Goal: Task Accomplishment & Management: Complete application form

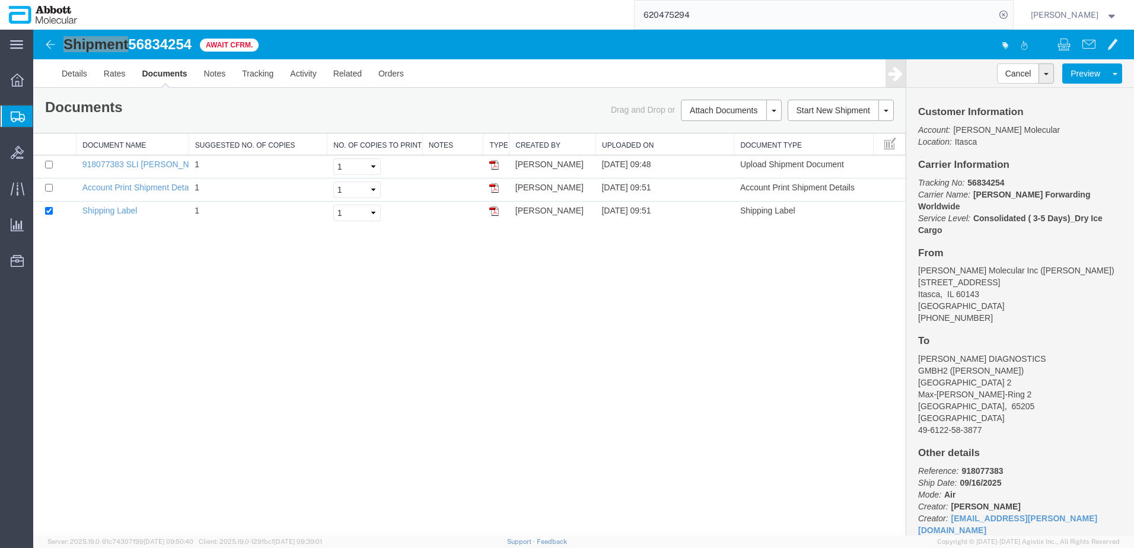
click at [0, 0] on span "Create from Template" at bounding box center [0, 0] width 0 height 0
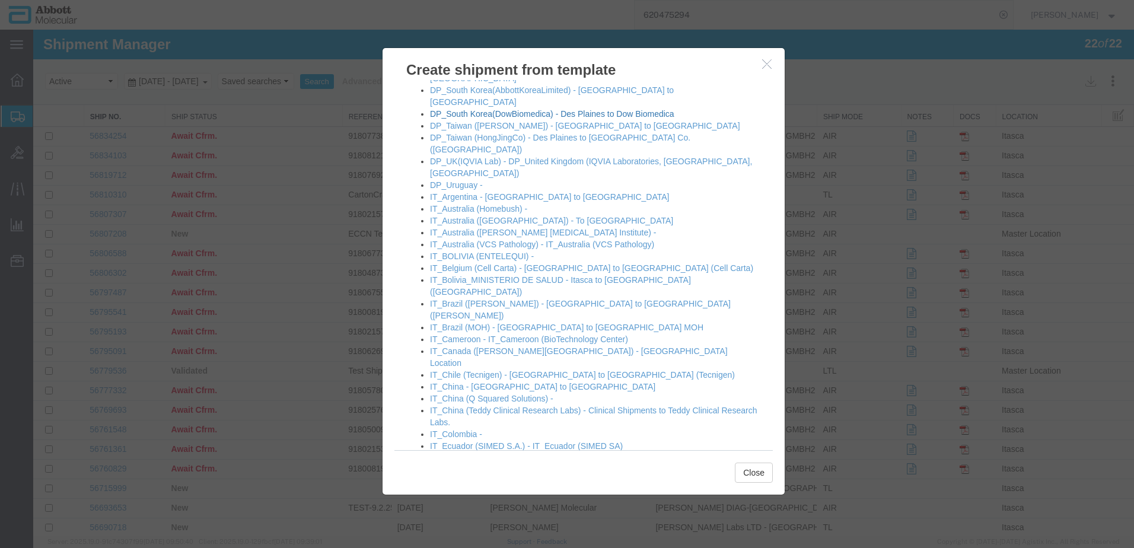
scroll to position [534, 0]
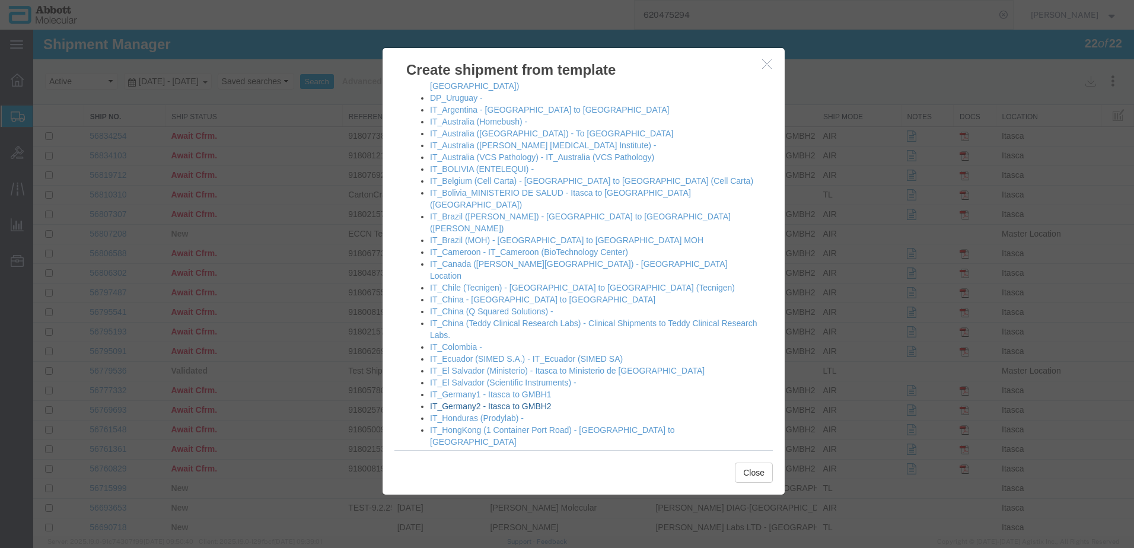
click at [465, 401] on link "IT_Germany2 - Itasca to GMBH2" at bounding box center [491, 405] width 122 height 9
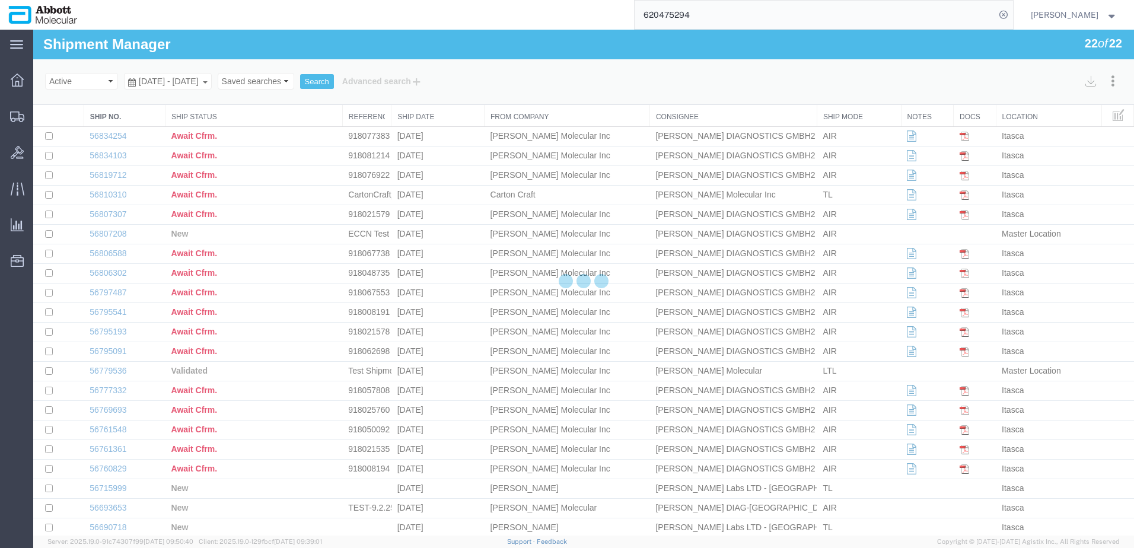
select select "48454"
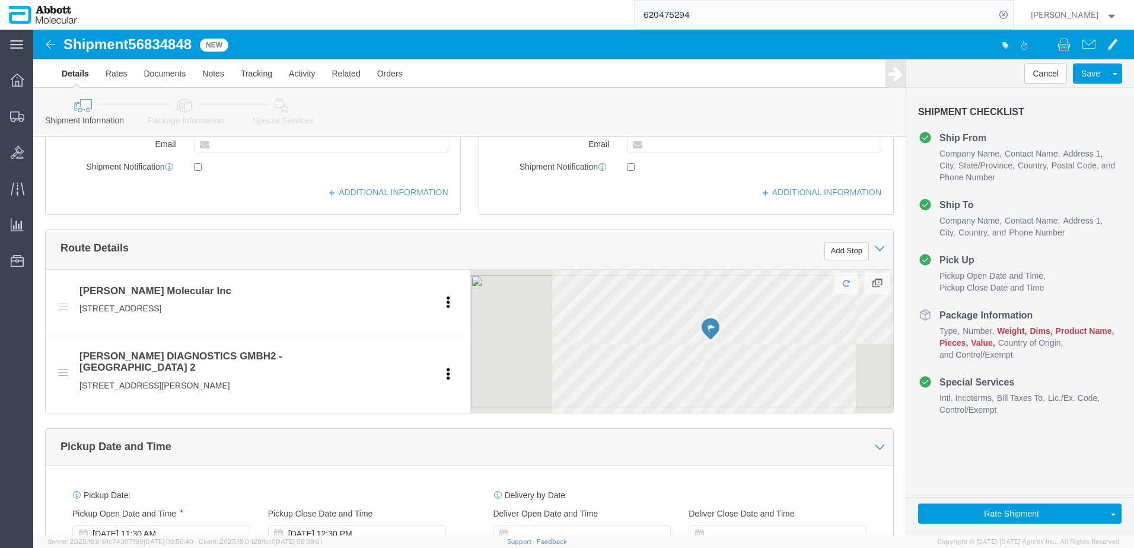
scroll to position [593, 0]
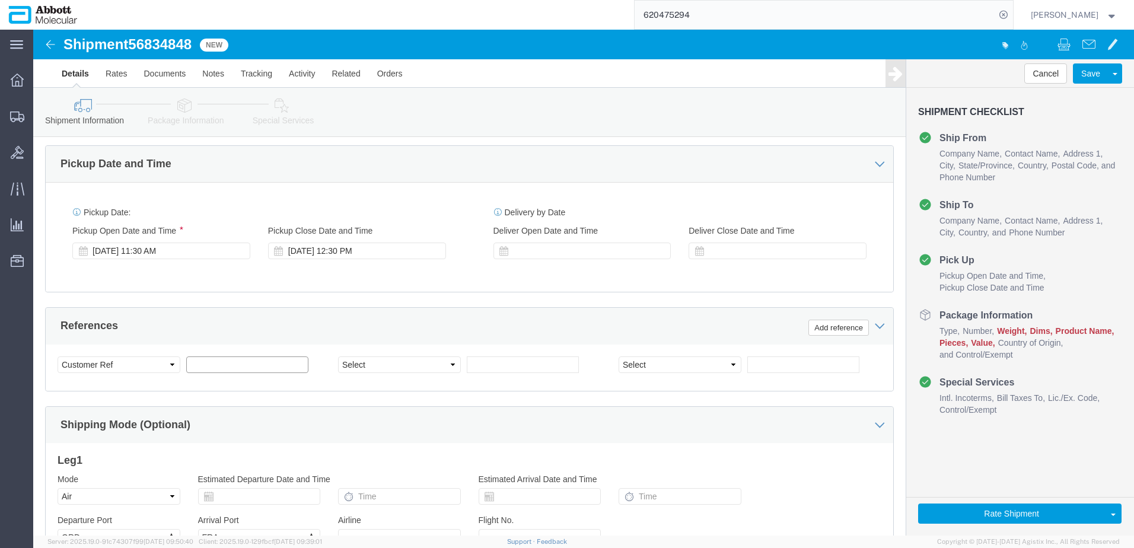
click input "text"
paste input "918019061"
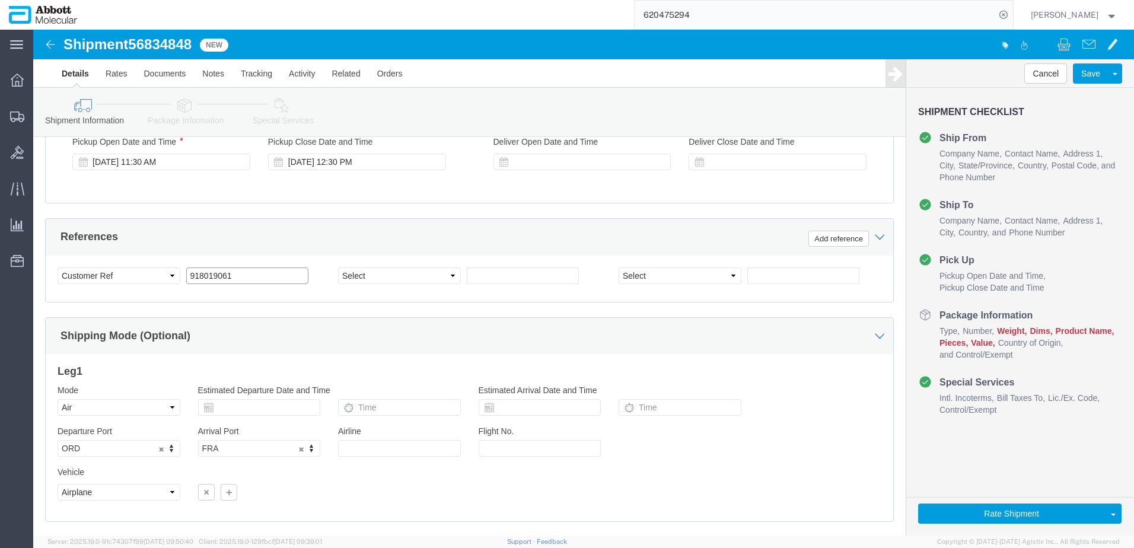
scroll to position [712, 0]
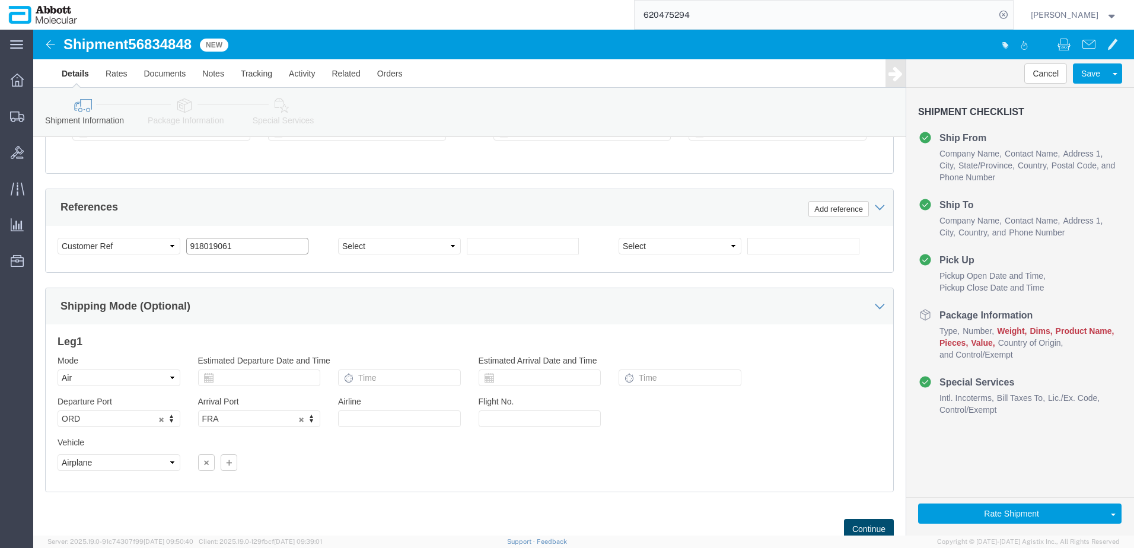
type input "918019061"
click button "Continue"
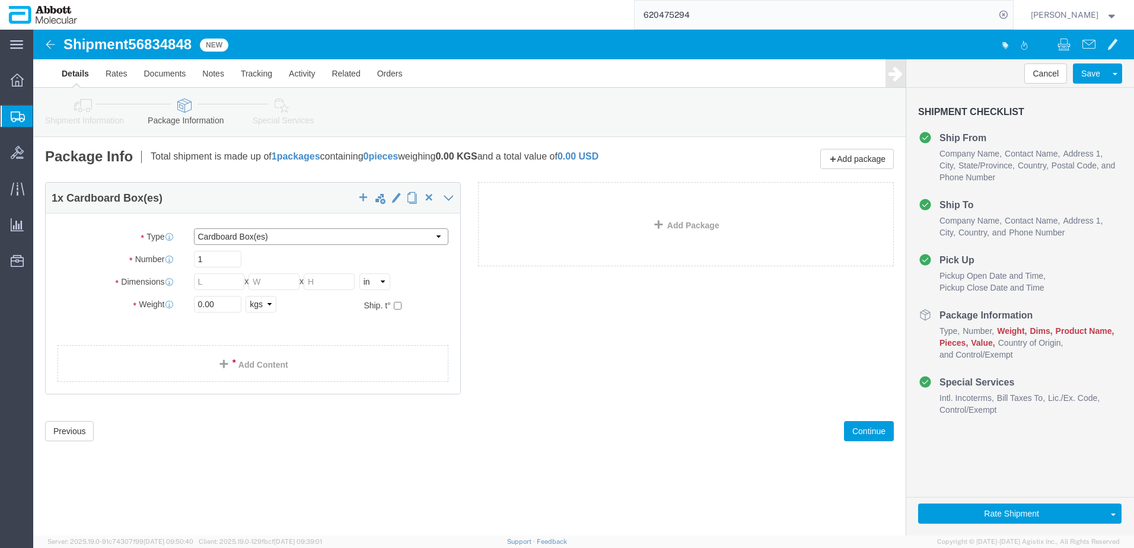
click select "Select Box (B) Box (C) Box (D) Cardboard Box(es) Crate (Instrument) Crate(s) En…"
select select "PSST"
click select "Select Box (B) Box (C) Box (D) Cardboard Box(es) Crate (Instrument) Crate(s) En…"
drag, startPoint x: 180, startPoint y: 255, endPoint x: 52, endPoint y: 225, distance: 131.0
click div "Package Type Select Box (B) Box (C) Box (D) Cardboard Box(es) Crate (Instrument…"
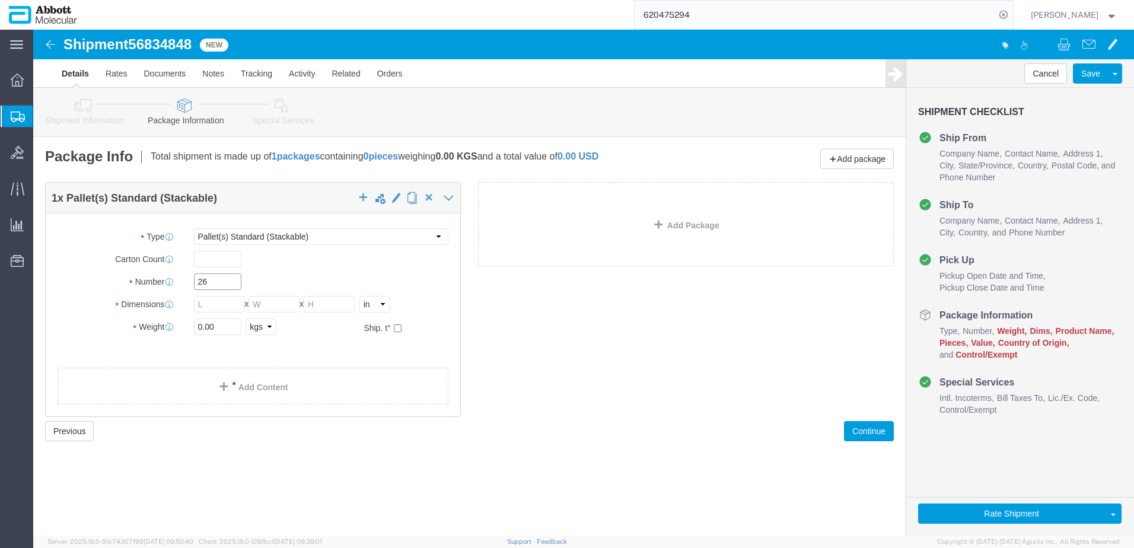
type input "26"
type input "48"
type input "40"
type input "43"
type input "3432"
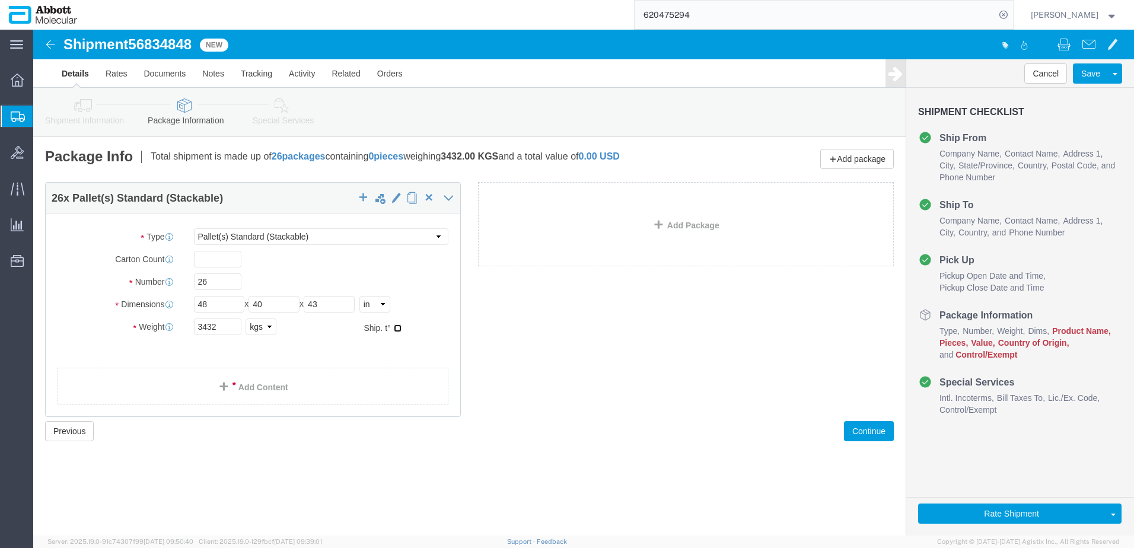
click input "checkbox"
checkbox input "true"
type input "AMBIENT"
drag, startPoint x: 224, startPoint y: 380, endPoint x: 14, endPoint y: 358, distance: 210.5
click link "Add Content"
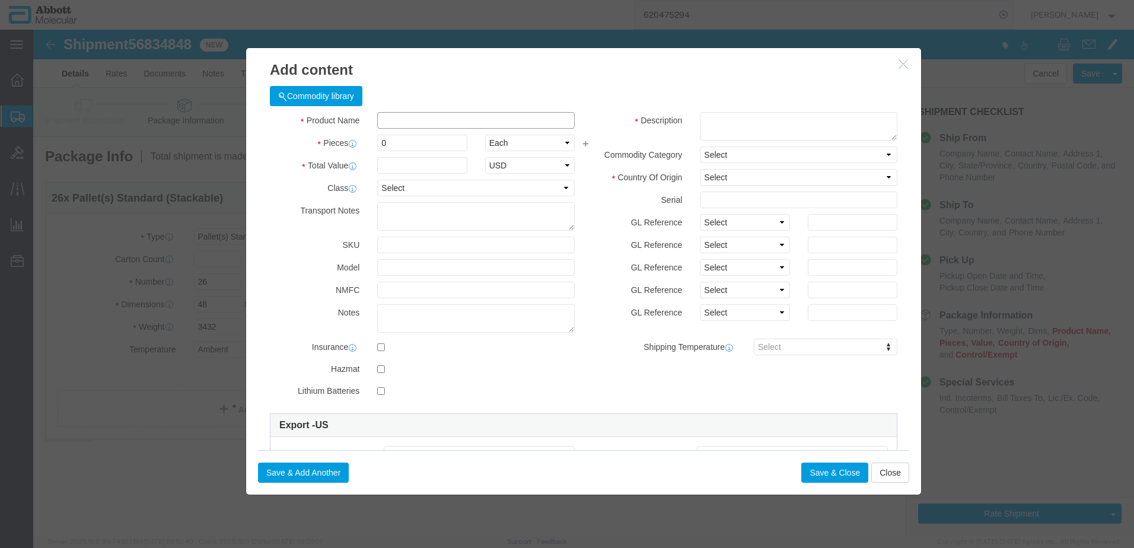
click input "text"
type input "09n2602"
click strong "09N2602"
type input "1"
select select
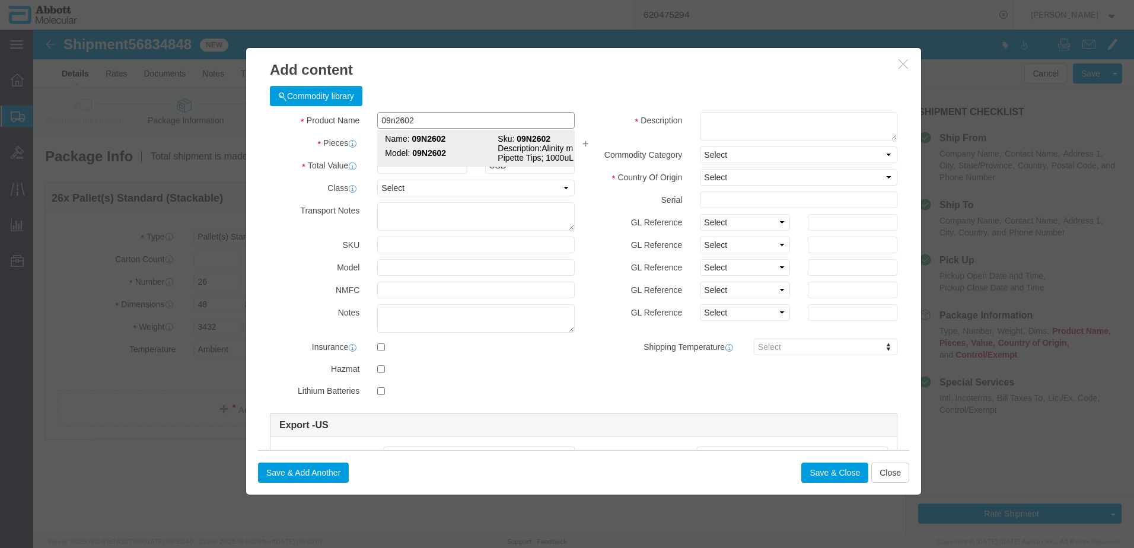
select select "US"
type input "AMBIENT"
type input "8479909596"
select select "BIS"
checkbox input "false"
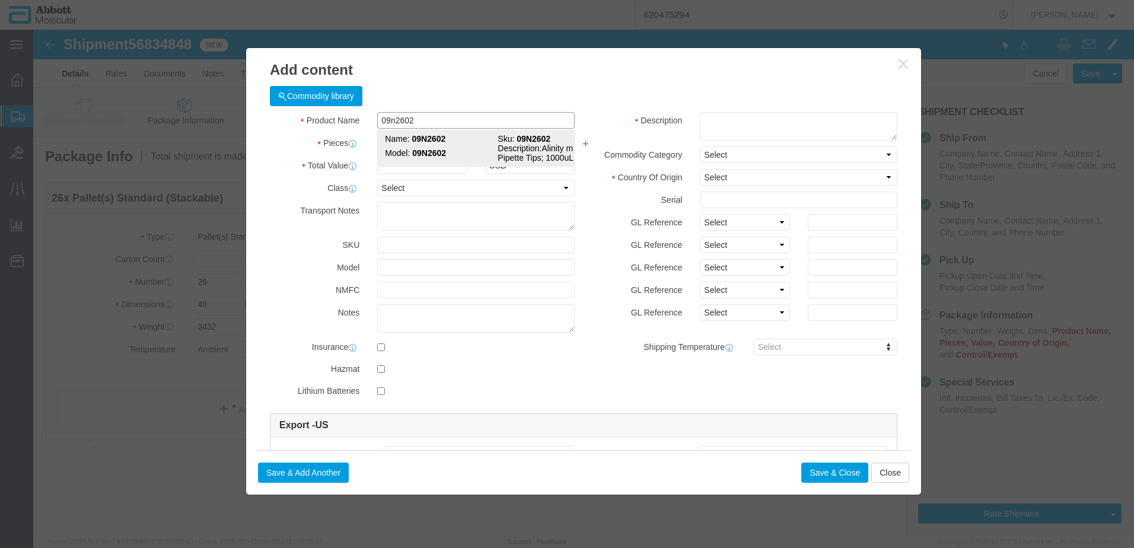
checkbox input "false"
type input "09N2602"
type textarea "Alinity m Pipette Tips; 1000uL"
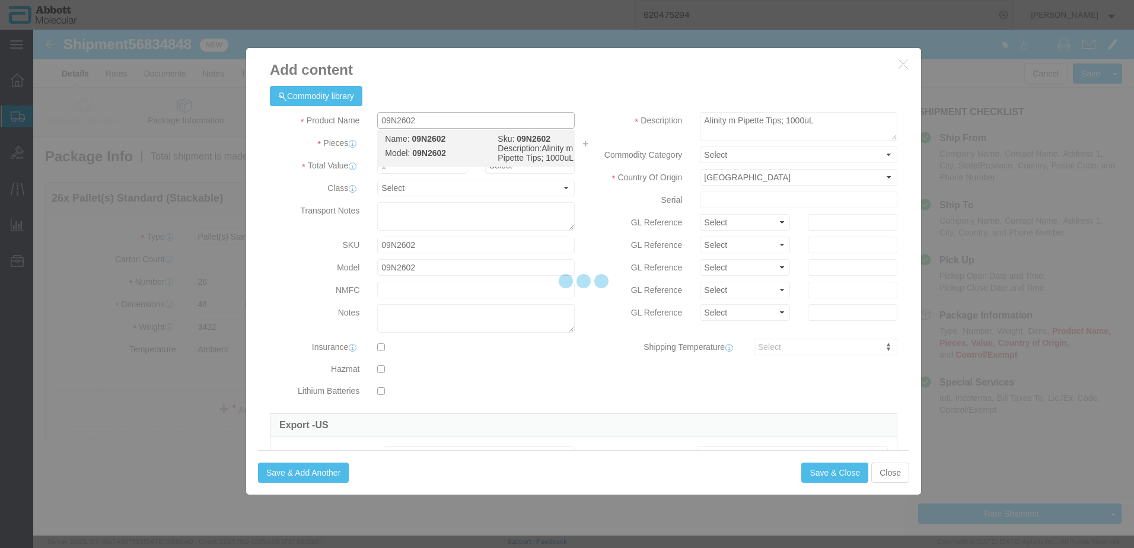
select select "NLR"
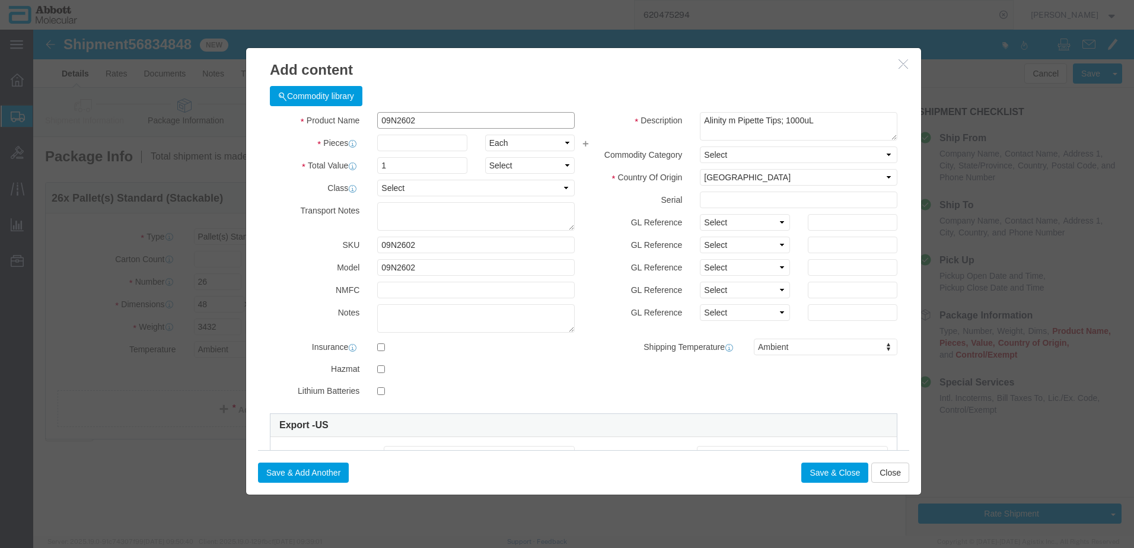
type input "09N2602"
type input "364"
drag, startPoint x: 695, startPoint y: 190, endPoint x: 694, endPoint y: 200, distance: 9.5
click select "Select Account Type Activity ID Airline Appointment Number ASN Batch Number Bil…"
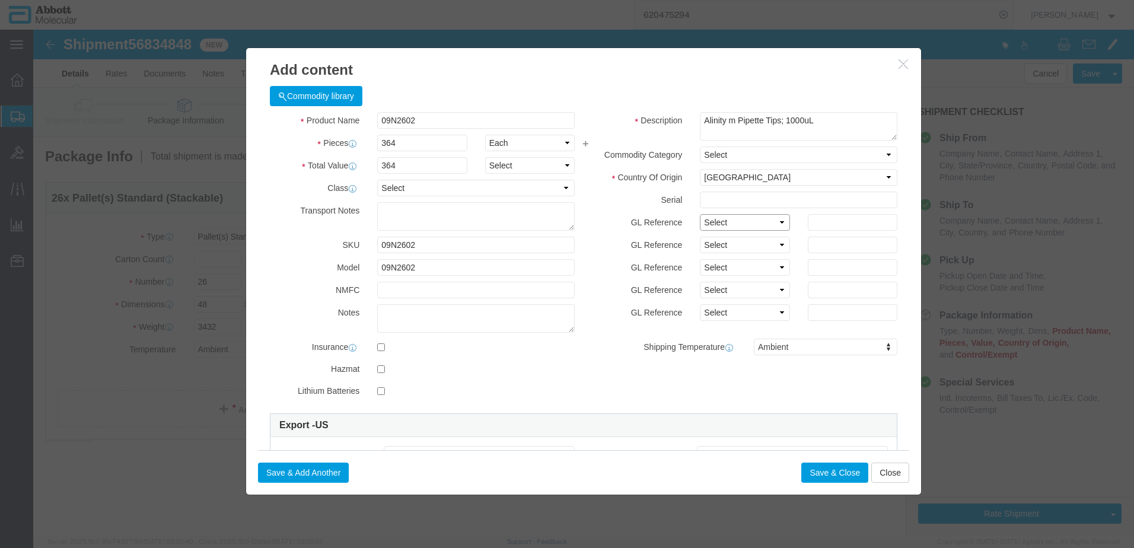
select select "BATCH_NUMBER"
click select "Select Account Type Activity ID Airline Appointment Number ASN Batch Number Bil…"
type input "1187047"
click button "Save & Close"
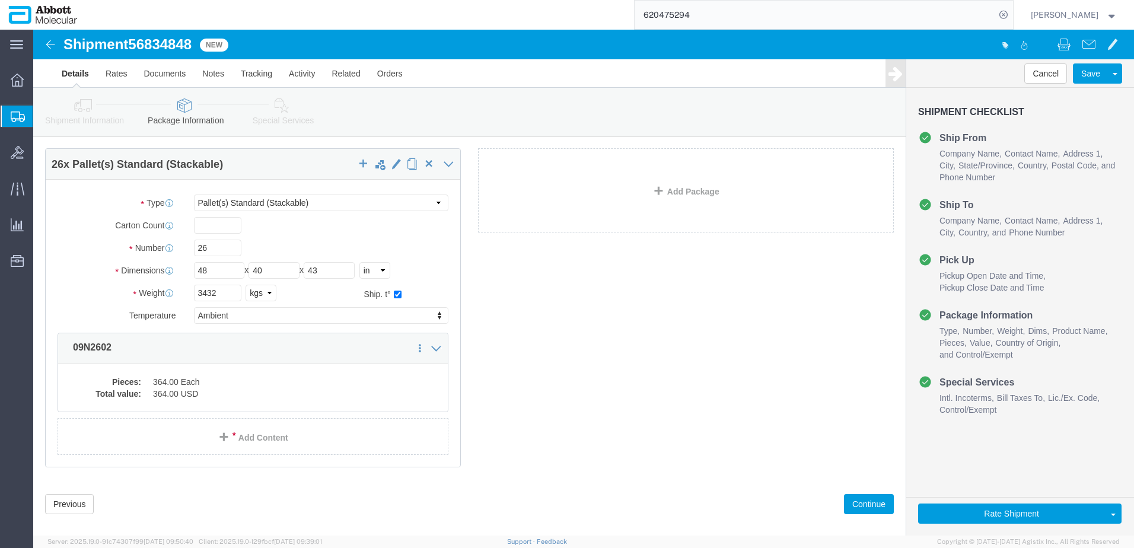
scroll to position [49, 0]
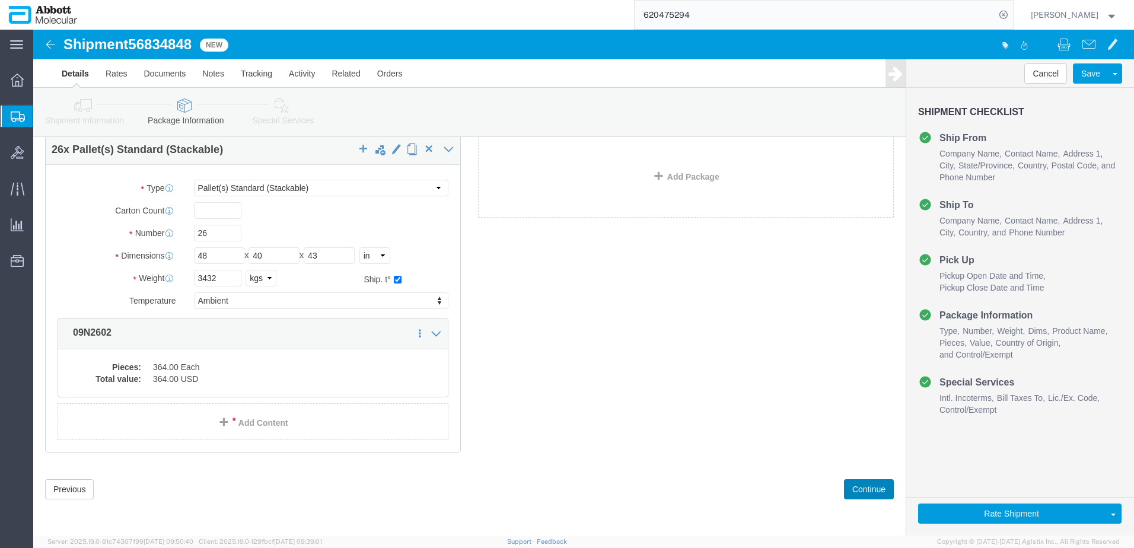
drag, startPoint x: 837, startPoint y: 456, endPoint x: 814, endPoint y: 438, distance: 30.0
click button "Continue"
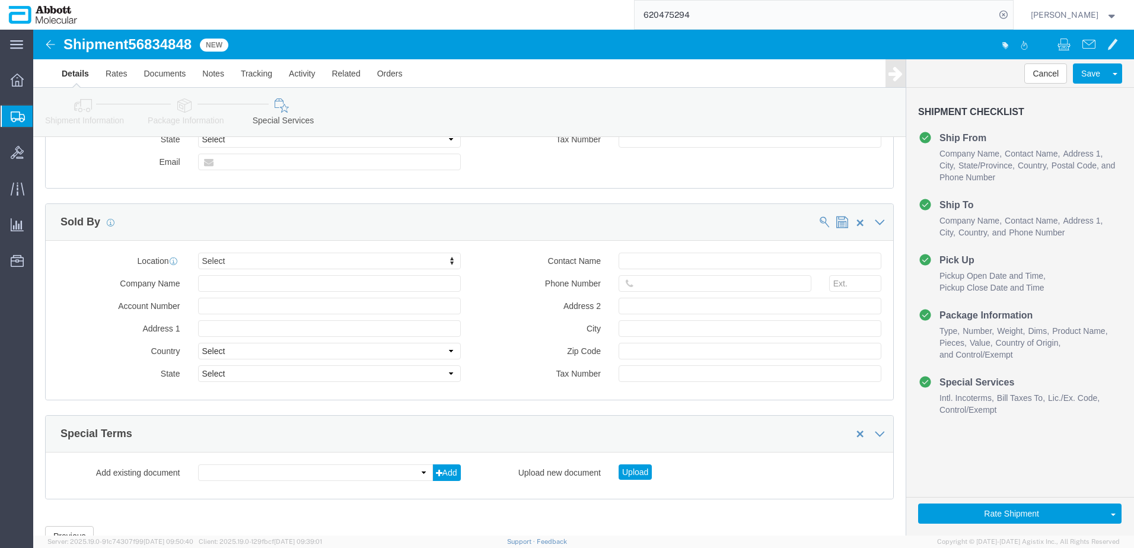
scroll to position [1784, 0]
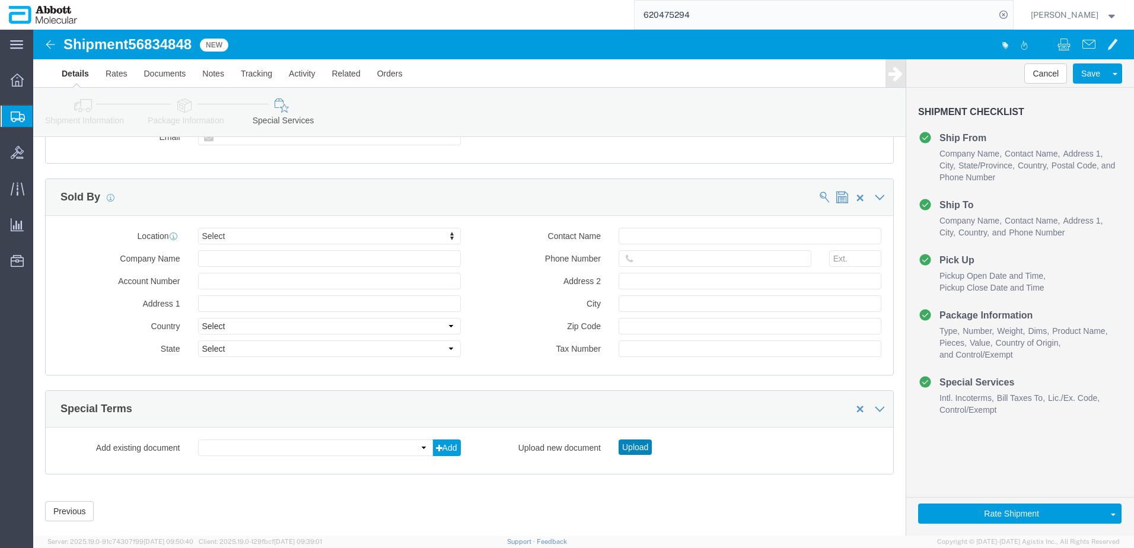
click button "Upload"
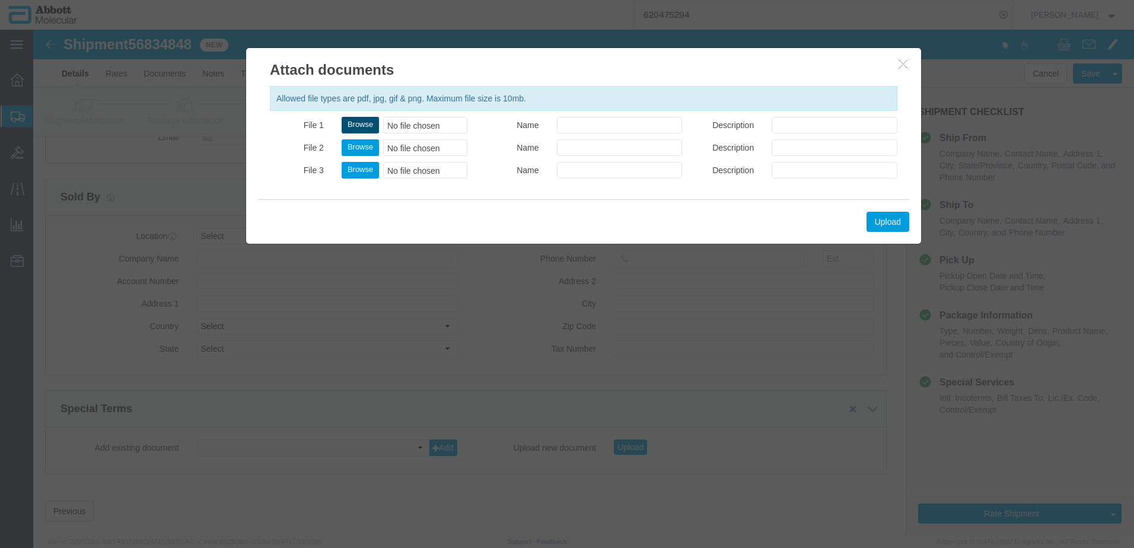
click button "Browse"
type input "C:\fakepath\918019061 SLI [PERSON_NAME].pdf"
click button "Upload"
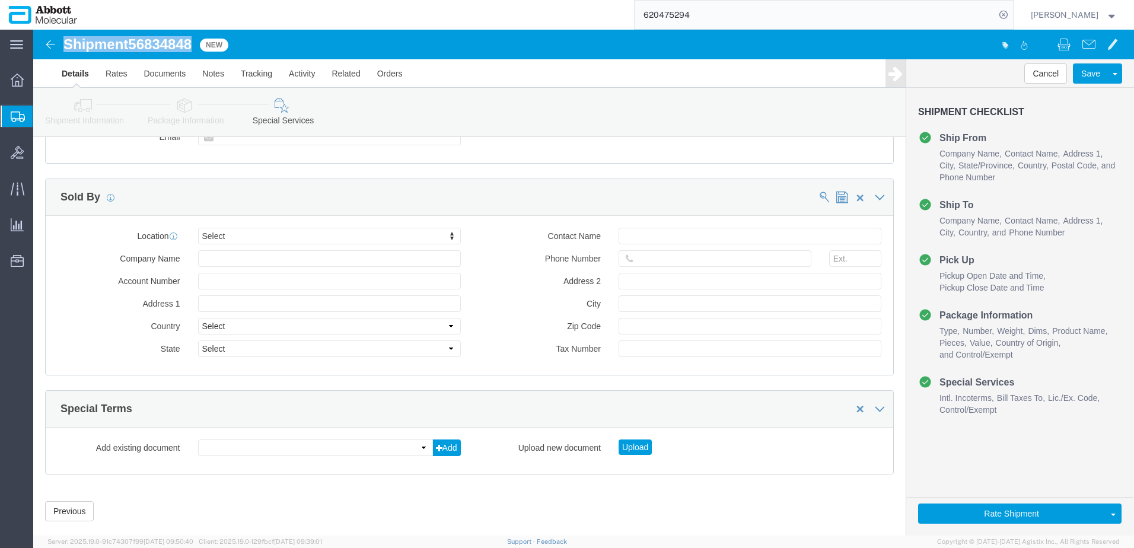
drag, startPoint x: 35, startPoint y: 14, endPoint x: 160, endPoint y: 8, distance: 125.3
click h1 "Shipment 56834848"
copy h1 "Shipment 56834848"
click button "Rate Shipment"
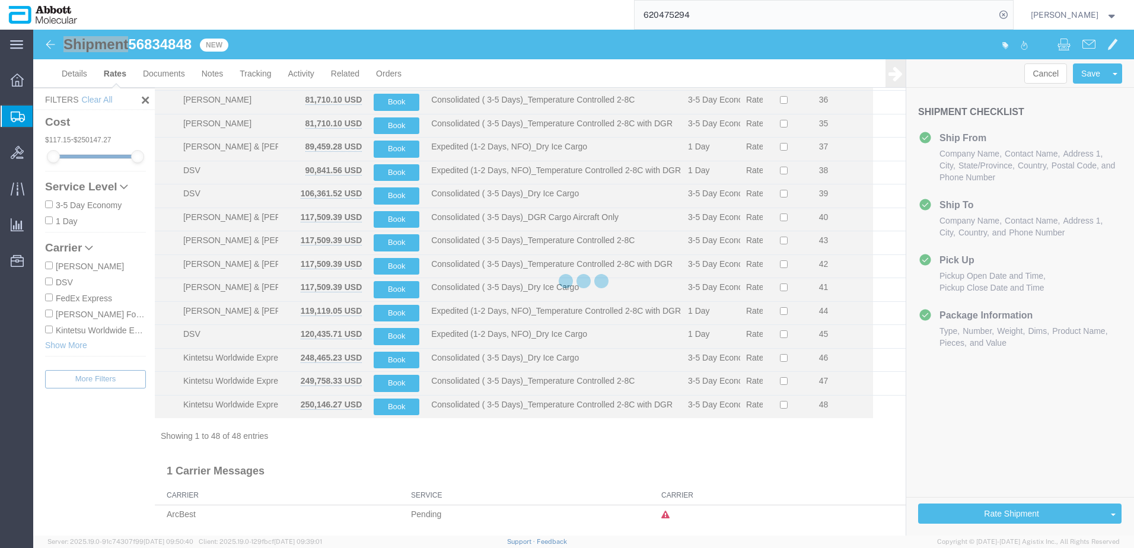
scroll to position [840, 0]
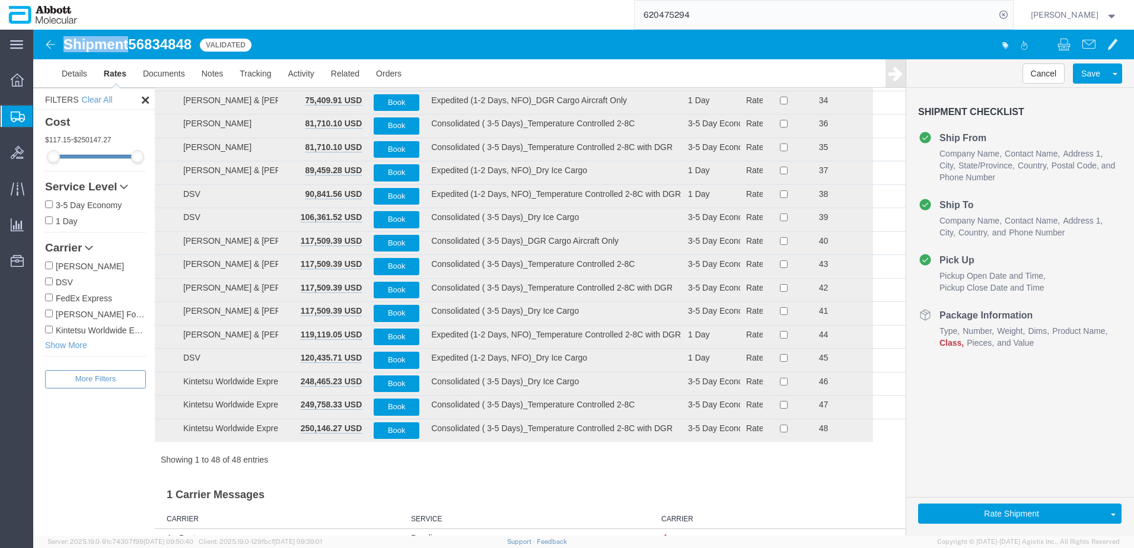
drag, startPoint x: 46, startPoint y: 315, endPoint x: 56, endPoint y: 315, distance: 9.5
click at [48, 315] on input "[PERSON_NAME] Forwarding Worldwide" at bounding box center [49, 314] width 8 height 8
checkbox input "true"
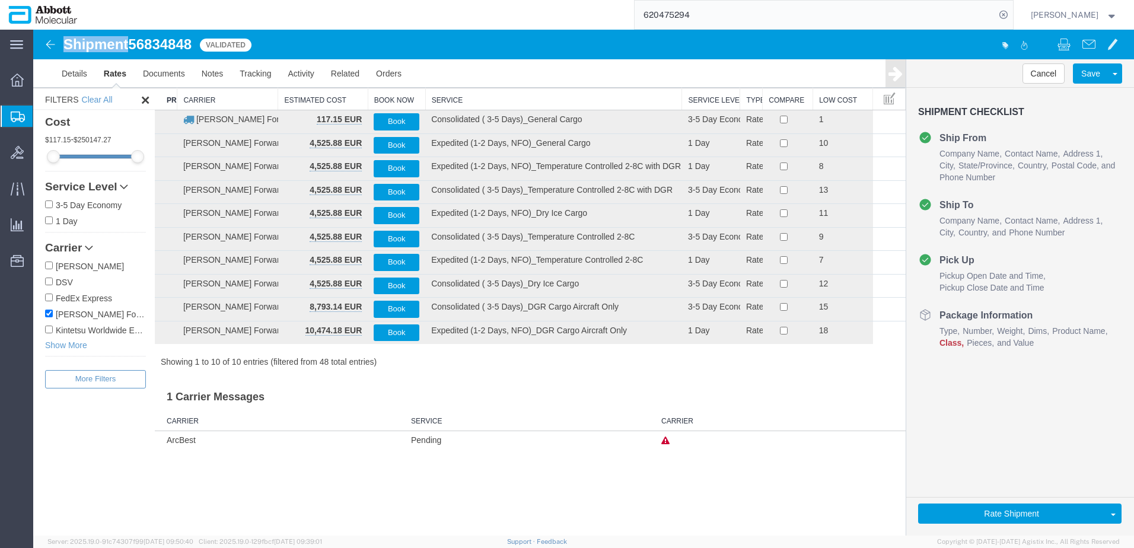
scroll to position [0, 0]
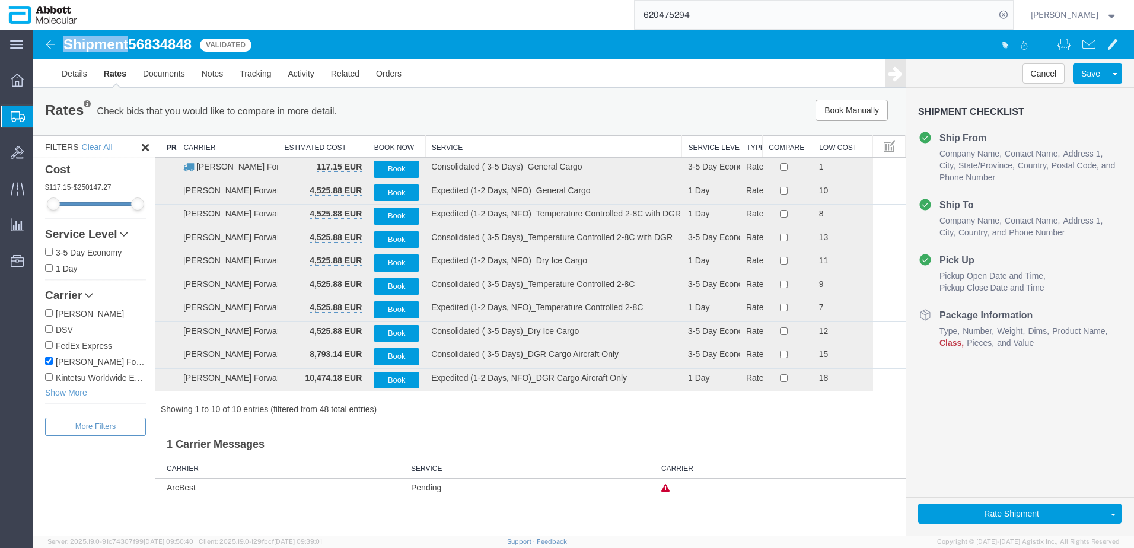
click at [466, 148] on th "Service" at bounding box center [553, 147] width 257 height 22
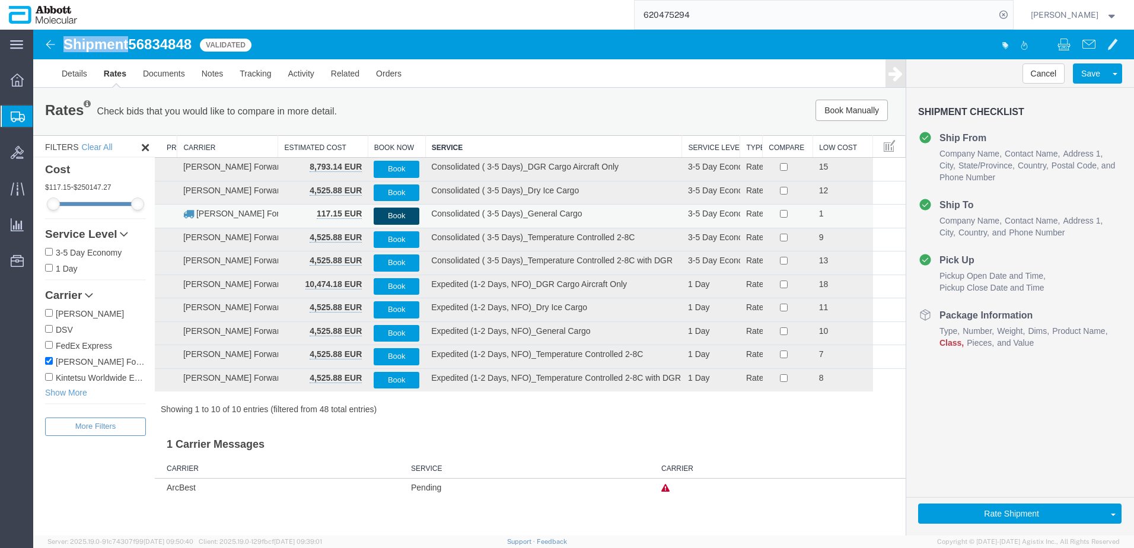
click at [395, 216] on button "Book" at bounding box center [397, 216] width 46 height 17
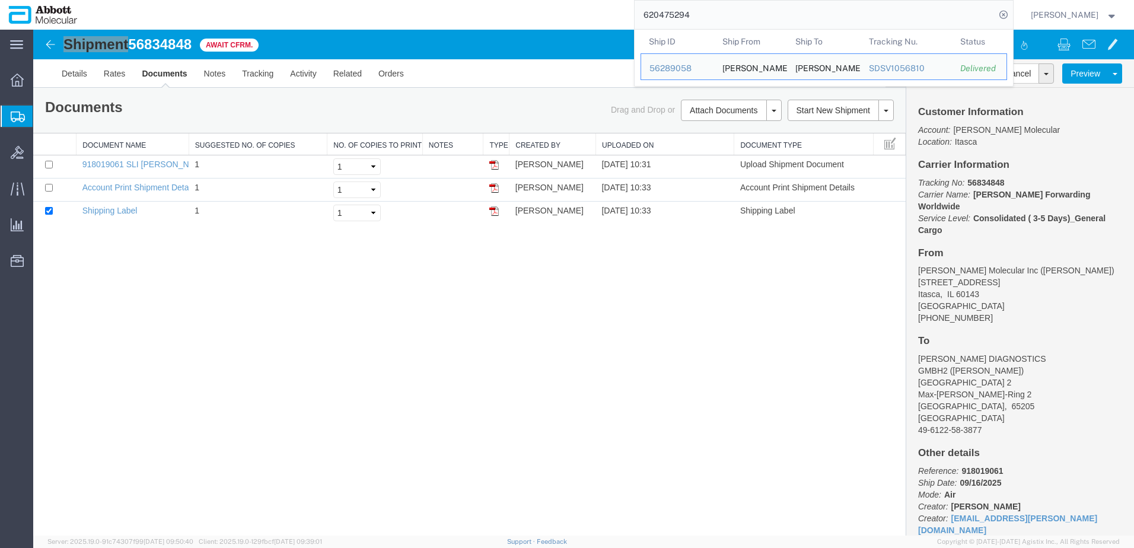
drag, startPoint x: 747, startPoint y: 17, endPoint x: 516, endPoint y: 23, distance: 230.7
click at [517, 23] on div "620475294 Ship ID Ship From Ship To Tracking Nu. Status Ship ID 56289058 Ship F…" at bounding box center [549, 15] width 927 height 30
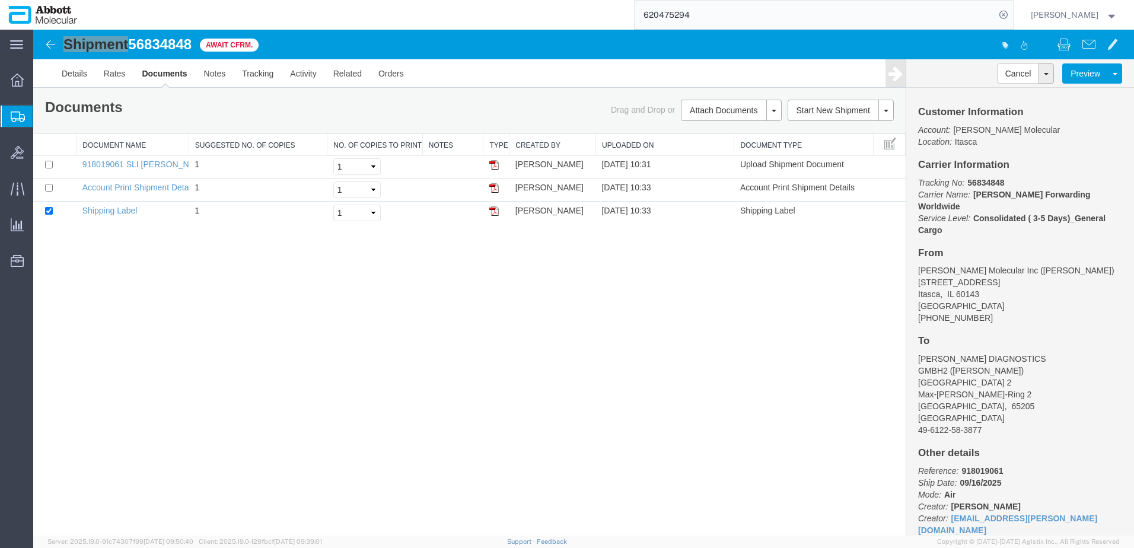
paste input "405910688540"
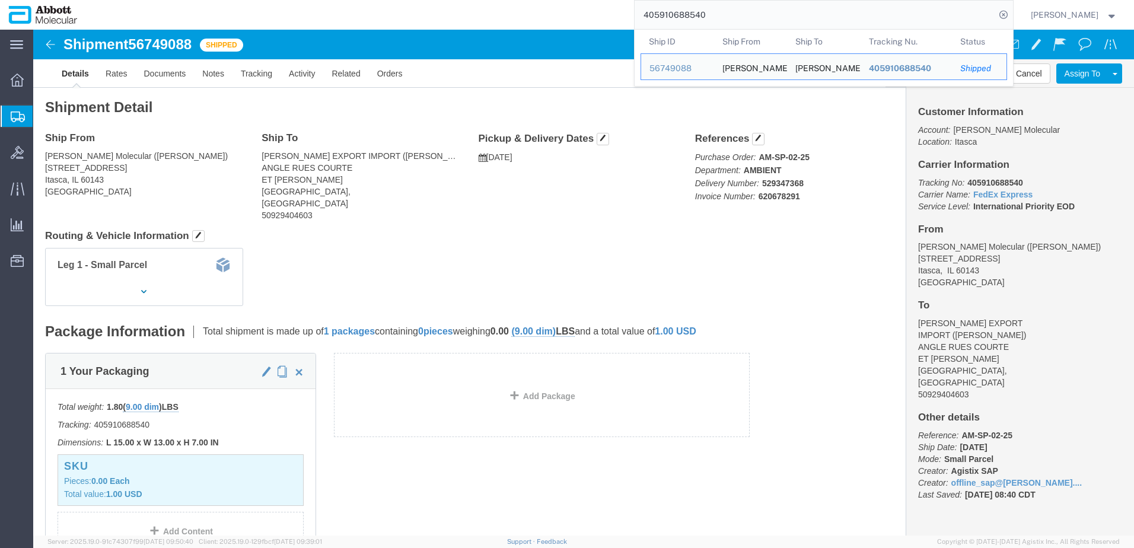
click h4 "Routing & Vehicle Information"
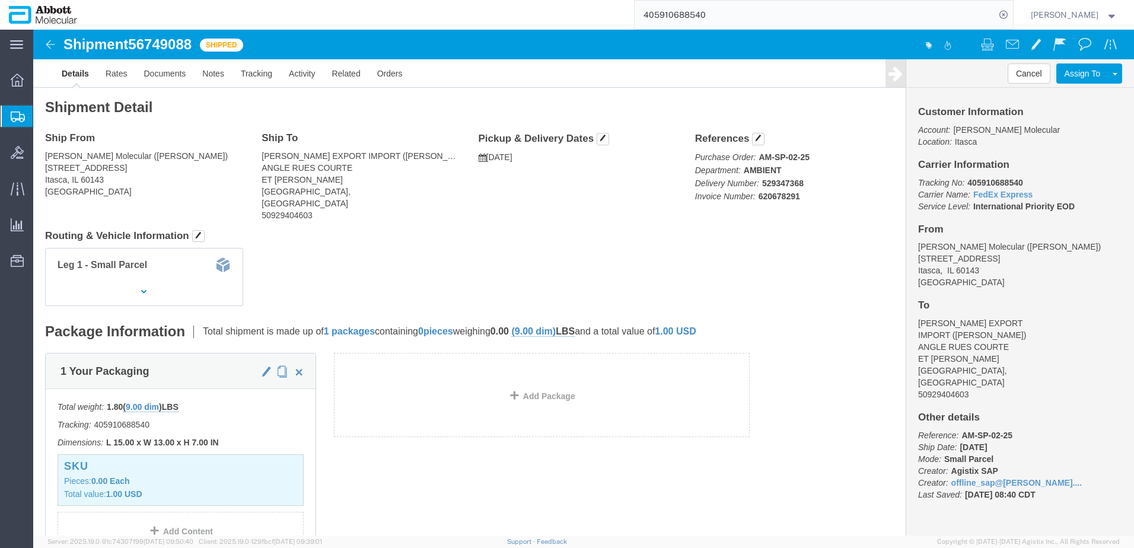
click b "620678291"
copy b "620678291"
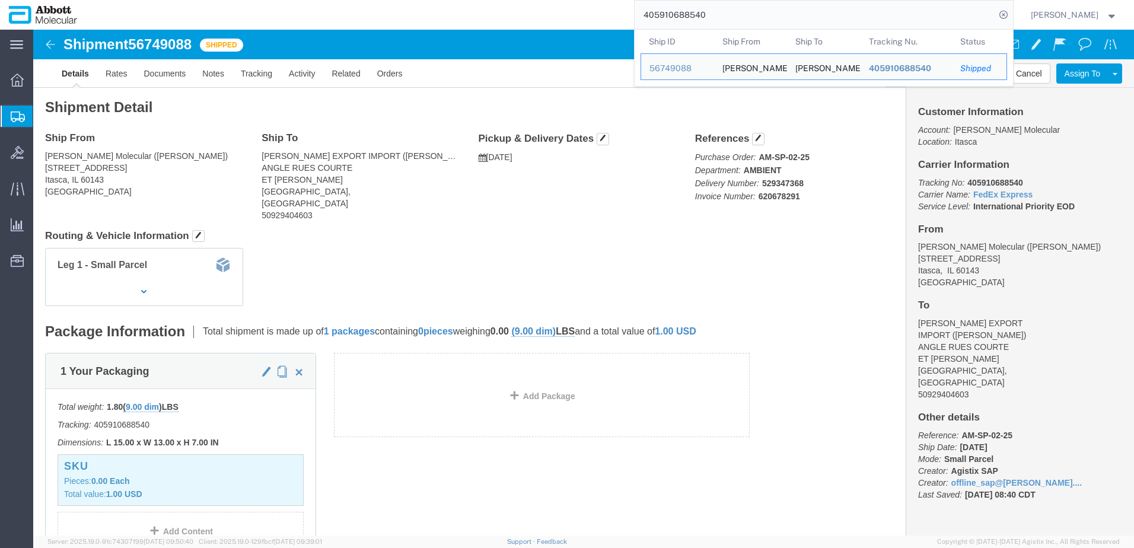
drag, startPoint x: 757, startPoint y: 14, endPoint x: 472, endPoint y: 26, distance: 284.9
click at [473, 26] on div "405910688540 Ship ID Ship From Ship To Tracking Nu. Status Ship ID 56749088 Shi…" at bounding box center [549, 15] width 927 height 30
paste input "56715744"
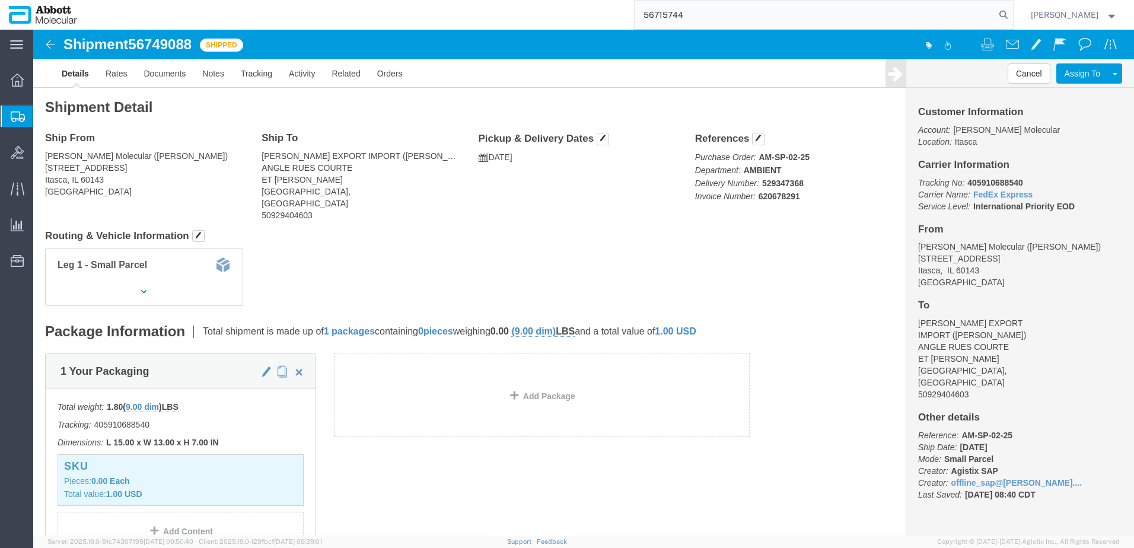
type input "56715744"
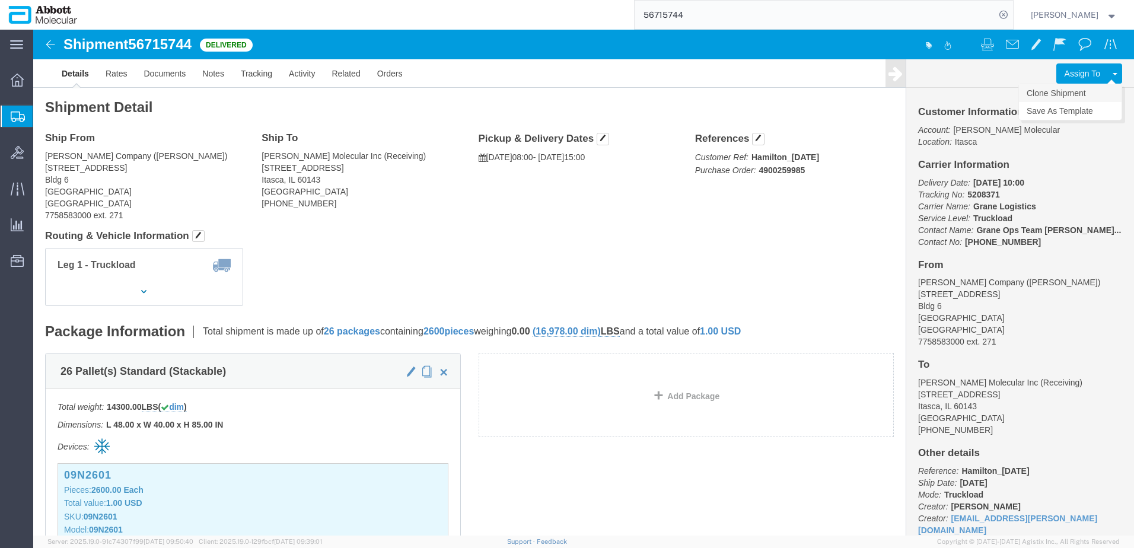
click link "Clone Shipment"
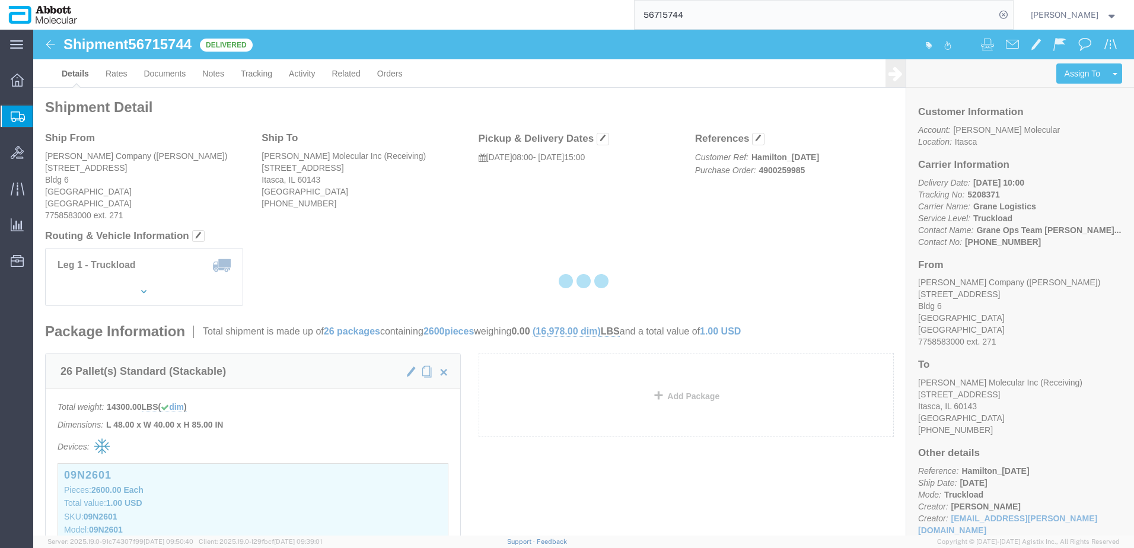
select select "48454"
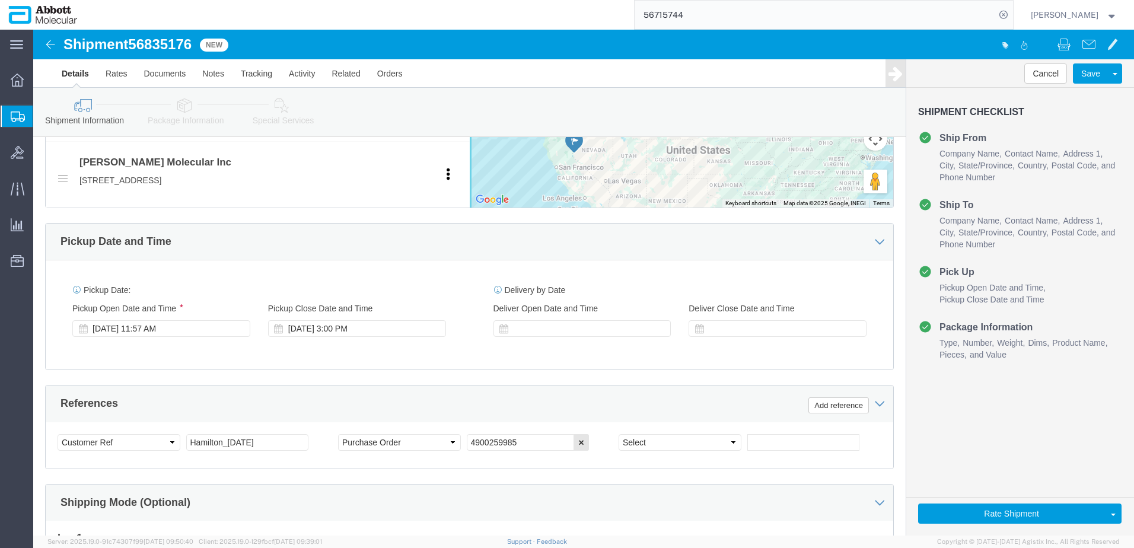
scroll to position [534, 0]
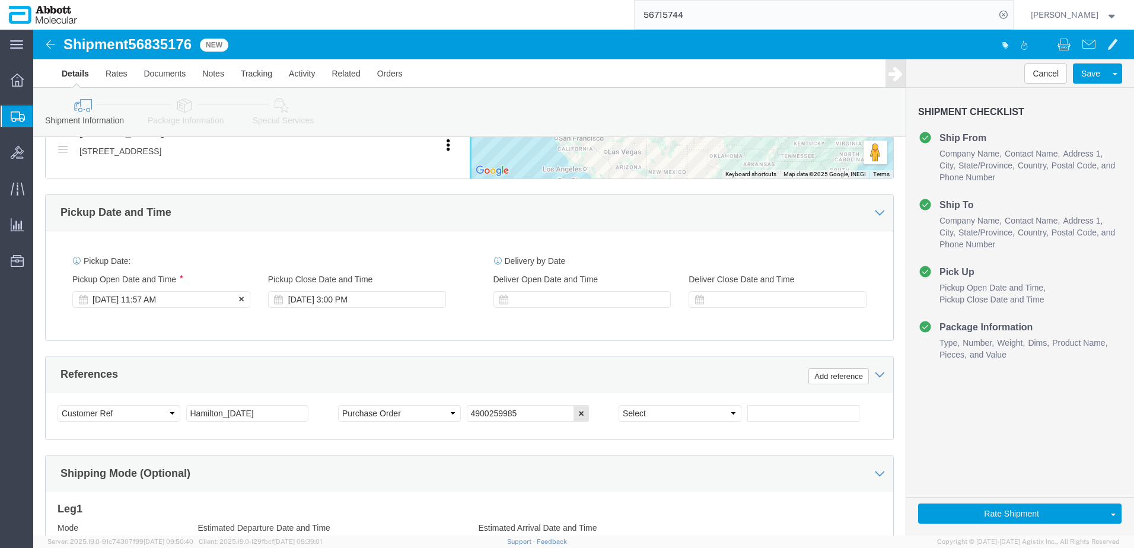
click div "[DATE] 11:57 AM"
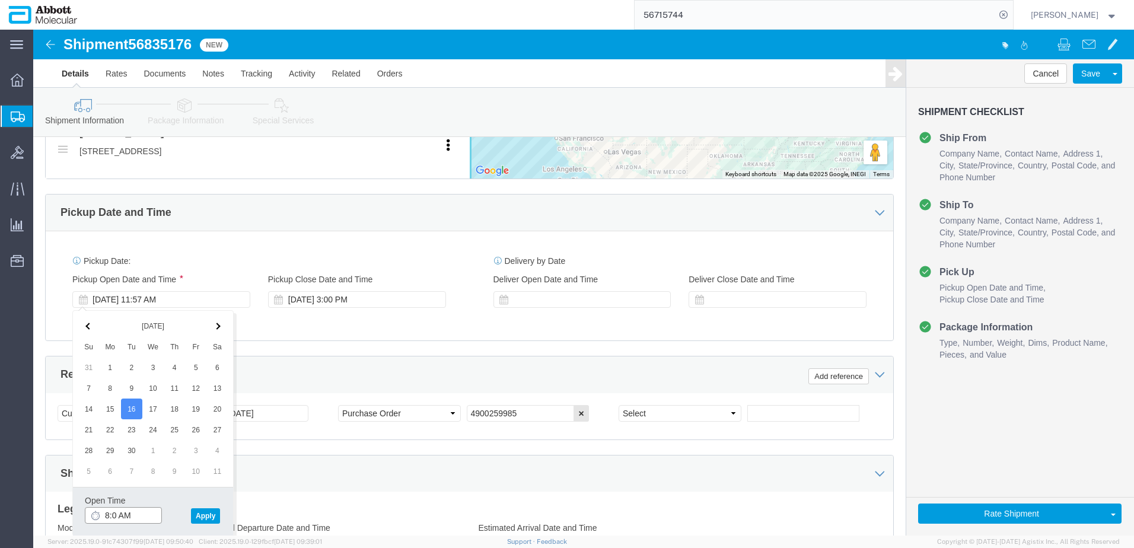
type input "8:00 AM"
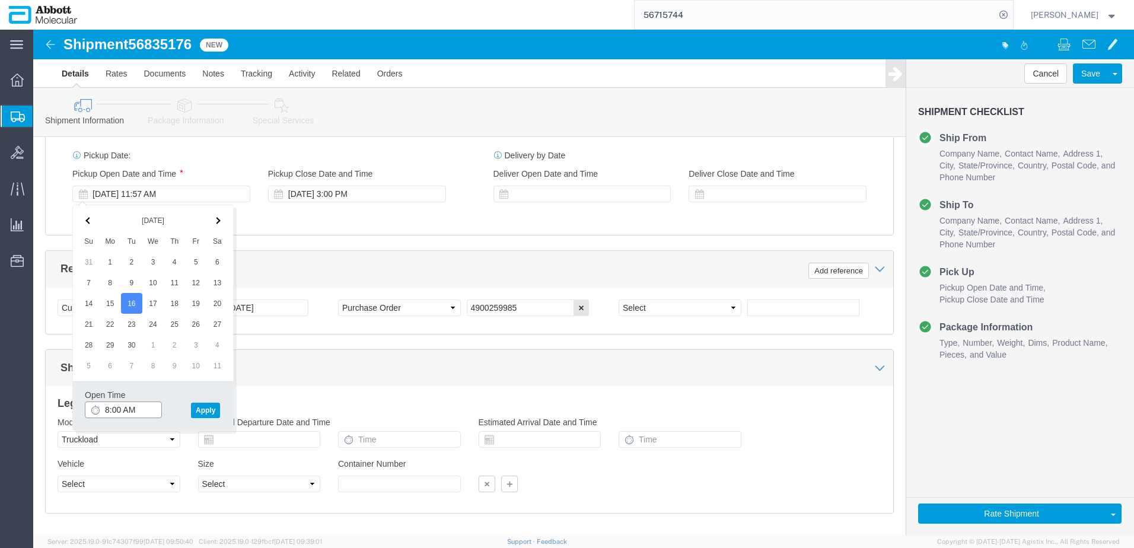
scroll to position [652, 0]
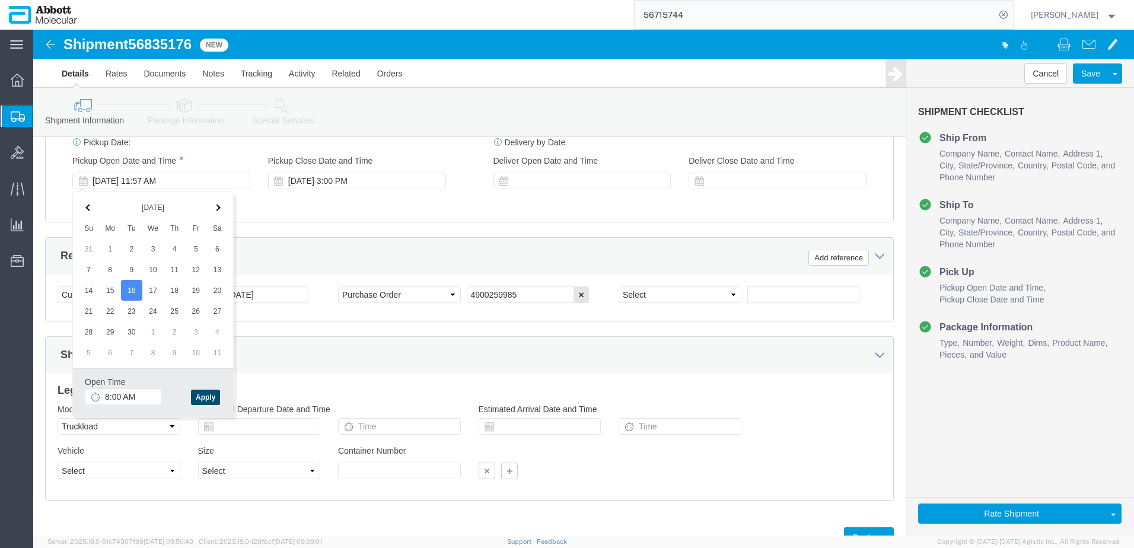
click button "Apply"
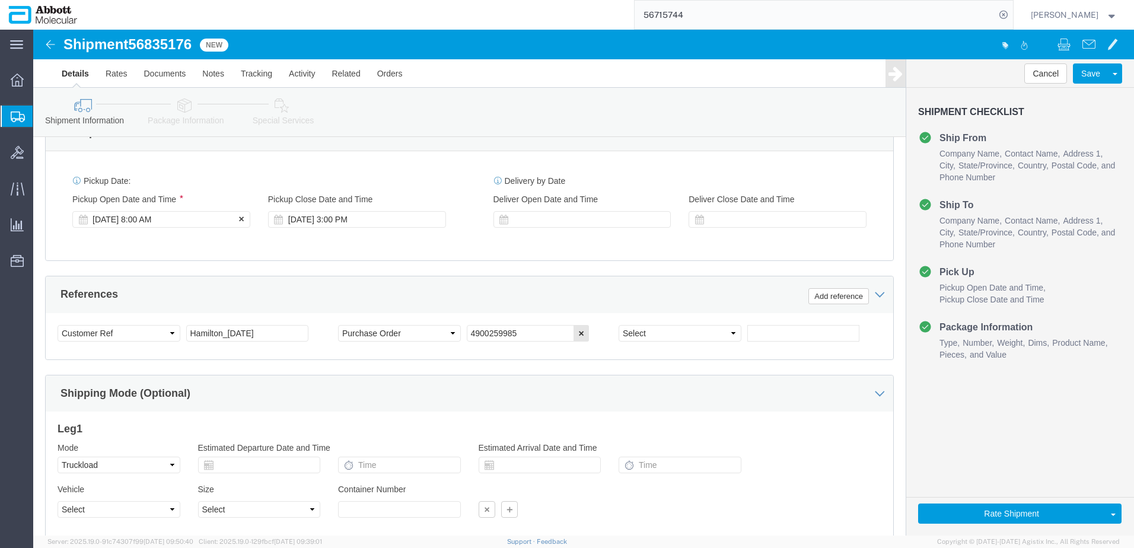
scroll to position [593, 0]
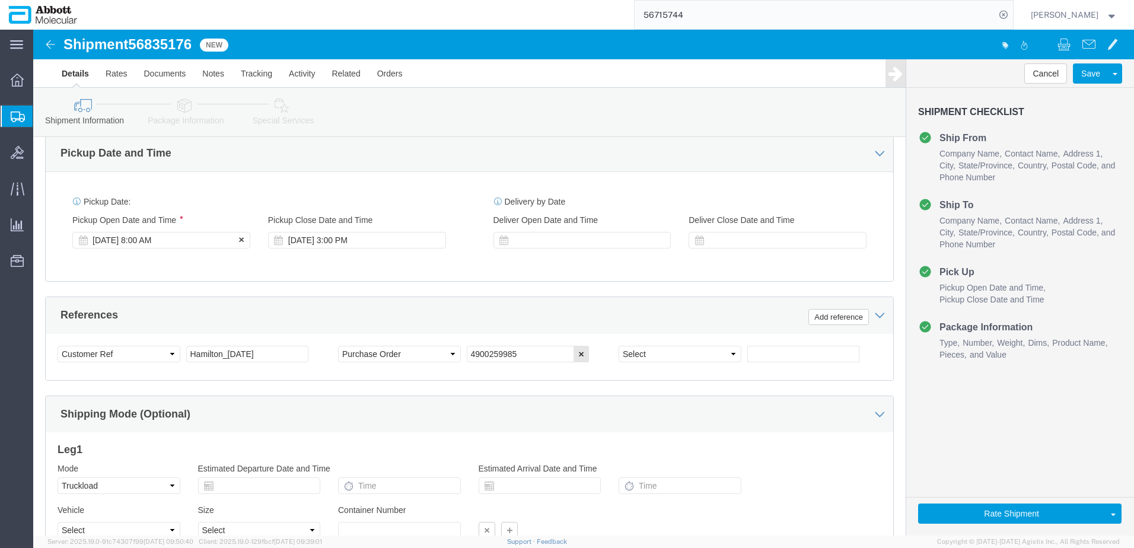
click div "[DATE] 8:00 AM"
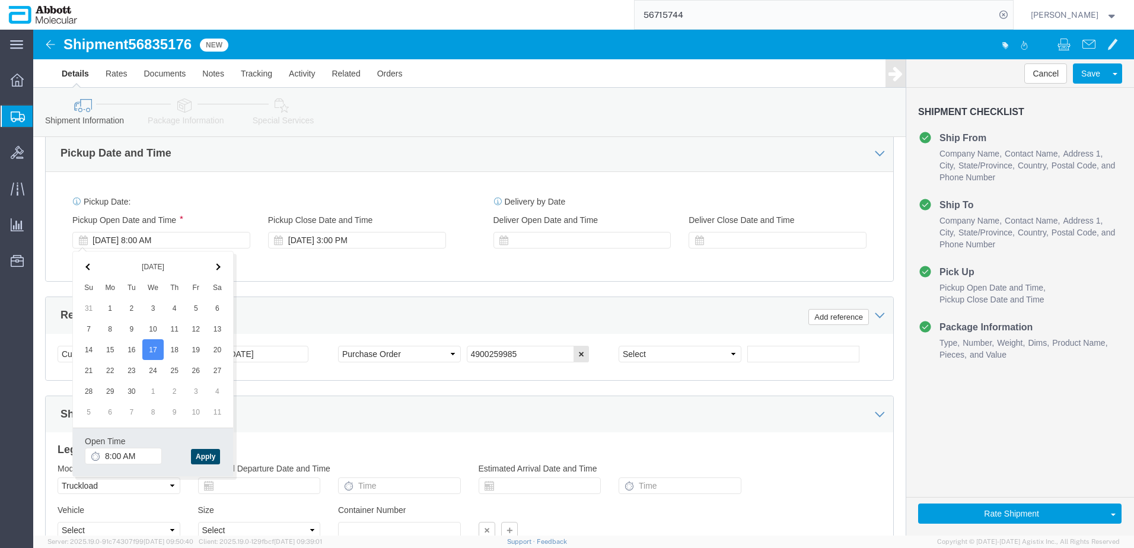
click button "Apply"
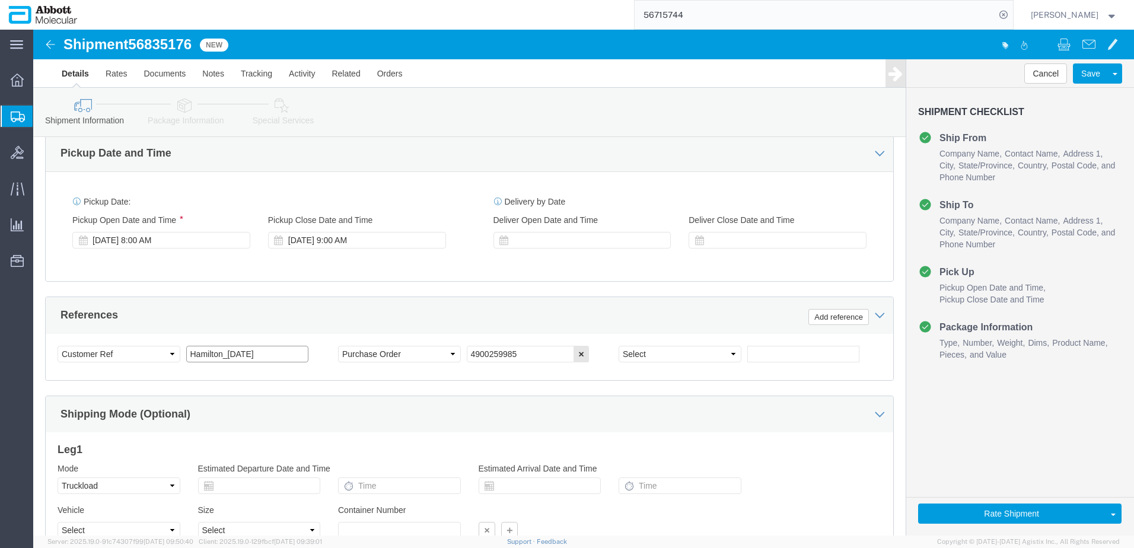
click input "Hamilton_[DATE]"
type input "Hamilton_[DATE]"
paste input "text"
type input "4900259985"
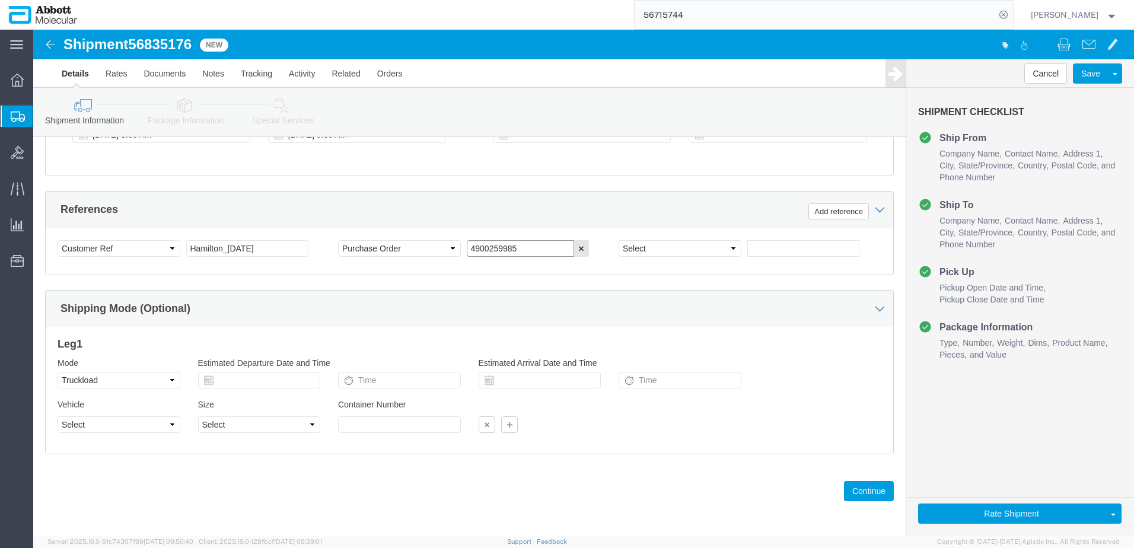
scroll to position [700, 0]
click button "Continue"
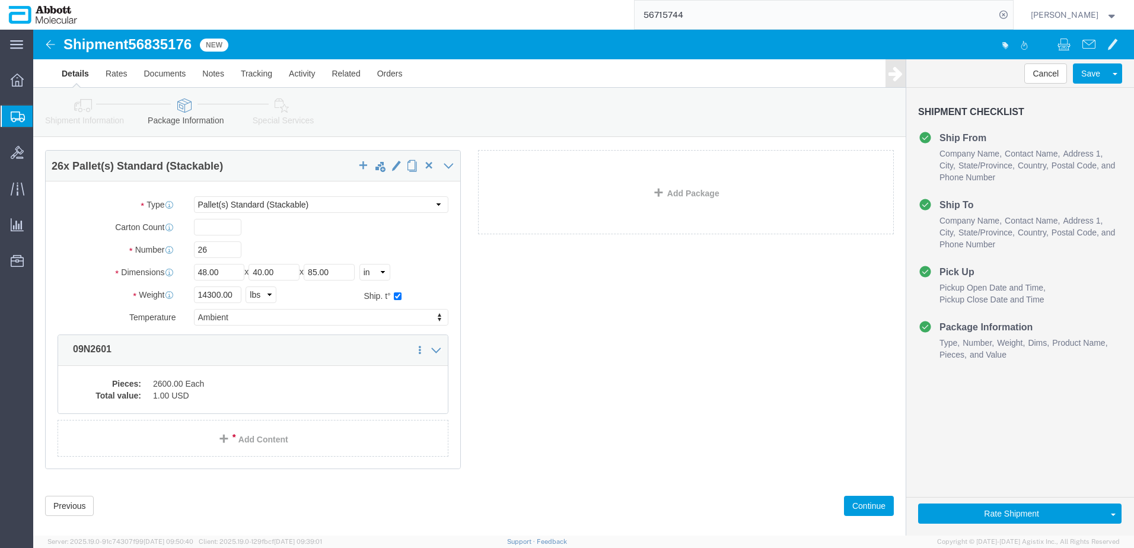
scroll to position [49, 0]
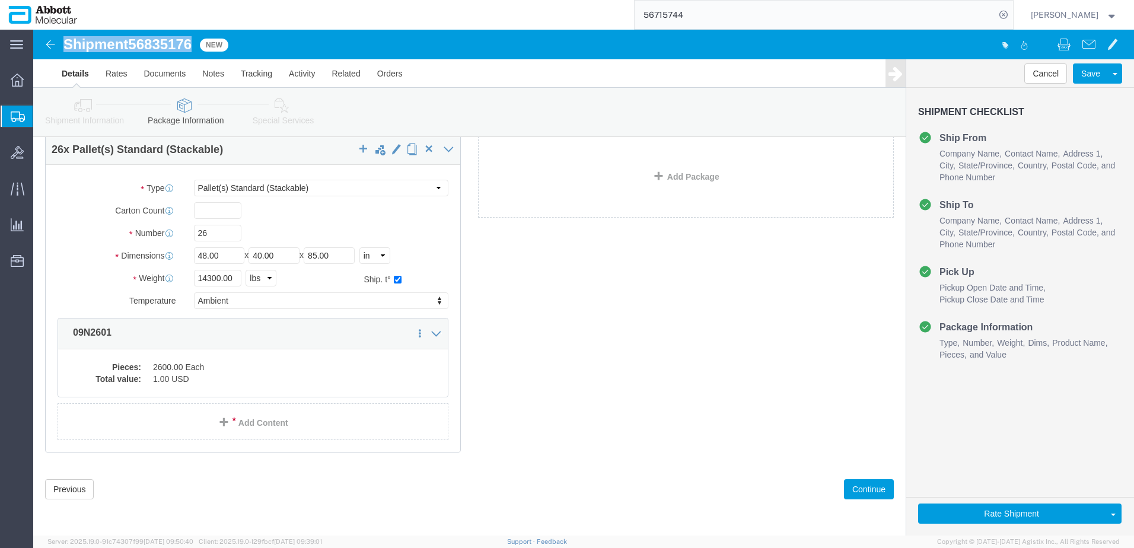
drag, startPoint x: 33, startPoint y: 8, endPoint x: 160, endPoint y: 14, distance: 127.6
click h1 "Shipment 56835176"
copy h1 "Shipment 56835176"
click button "Rate Shipment"
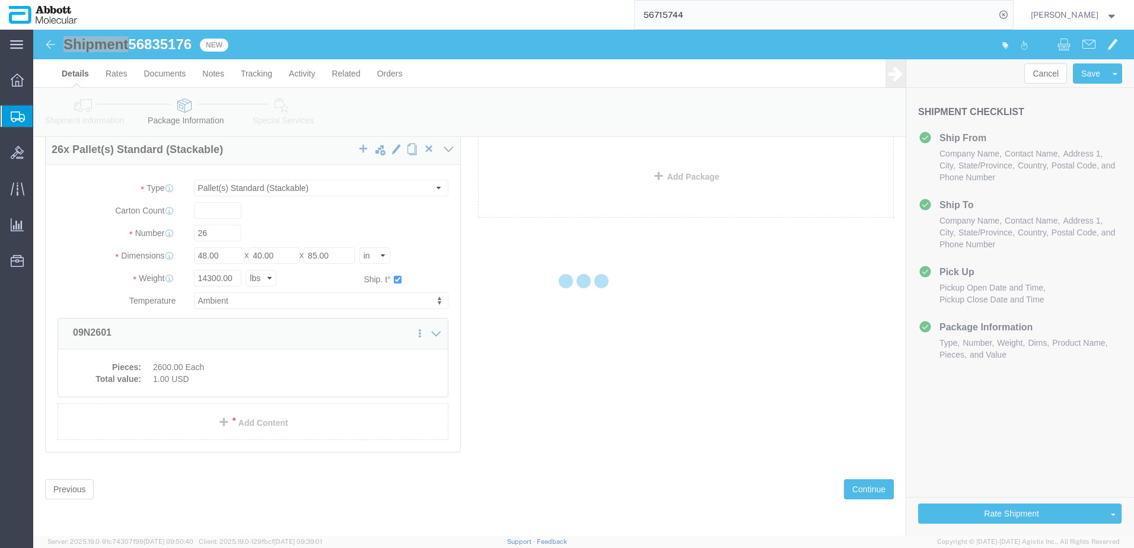
scroll to position [0, 0]
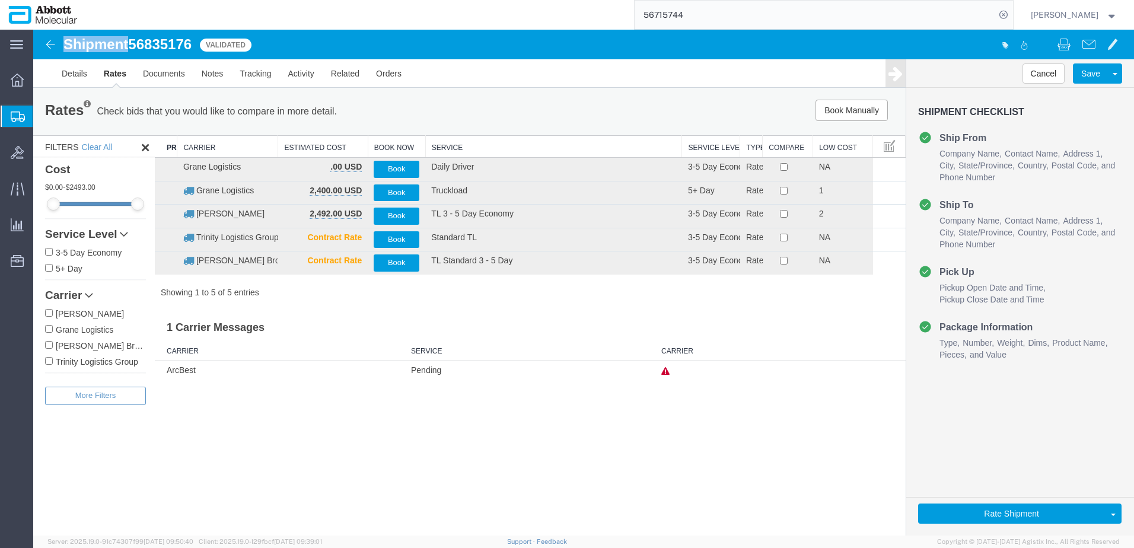
click at [49, 330] on input "Grane Logistics" at bounding box center [49, 329] width 8 height 8
checkbox input "true"
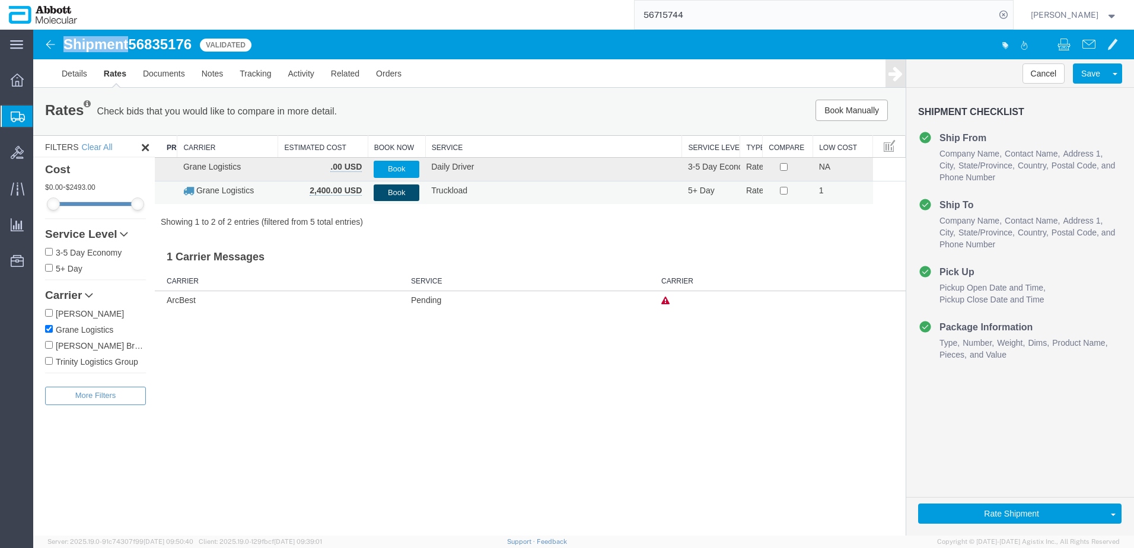
click at [389, 193] on button "Book" at bounding box center [397, 192] width 46 height 17
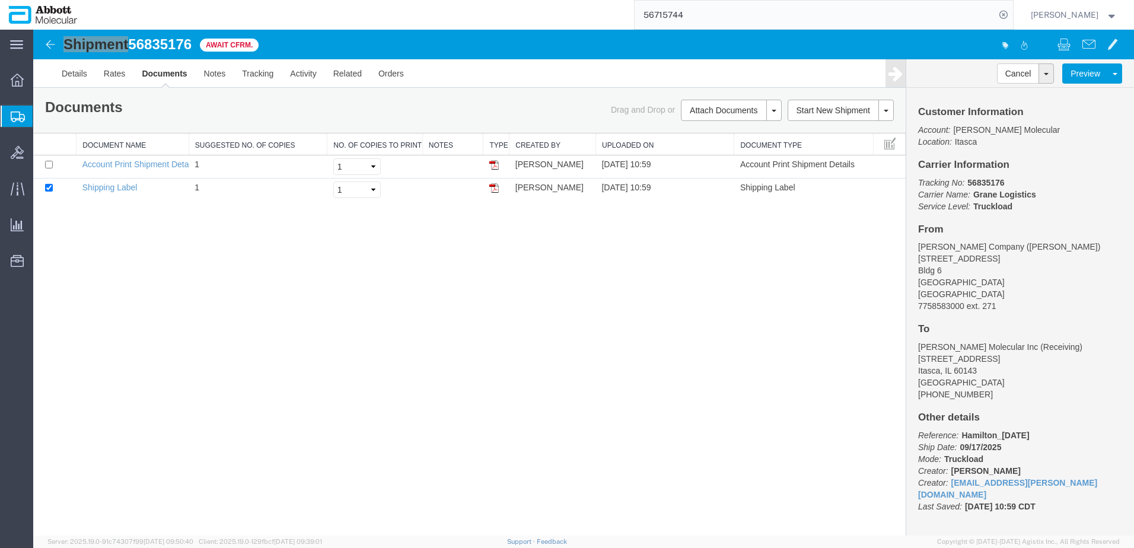
click at [0, 0] on span "Create from Template" at bounding box center [0, 0] width 0 height 0
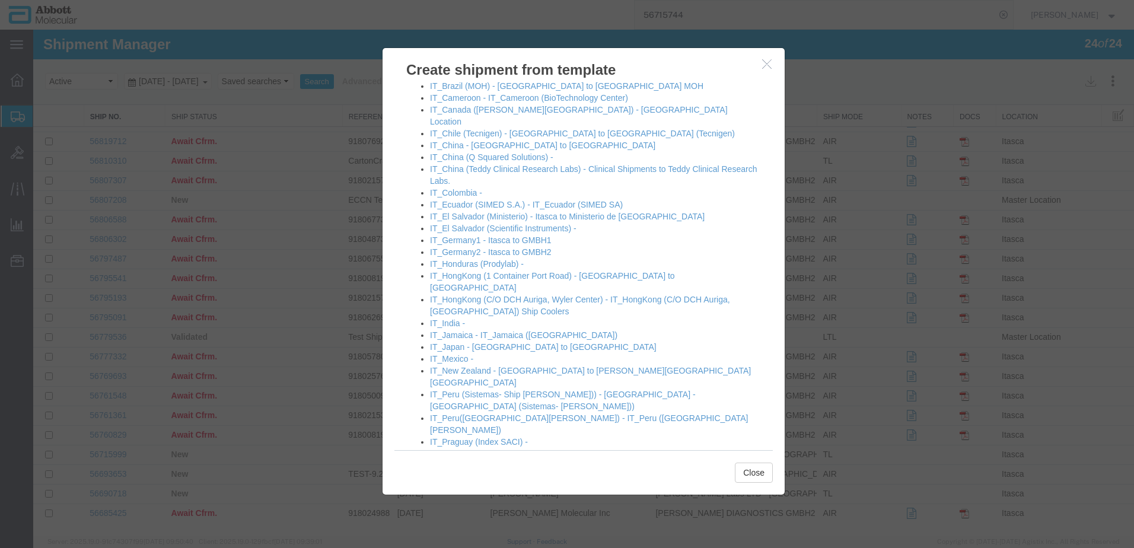
scroll to position [712, 0]
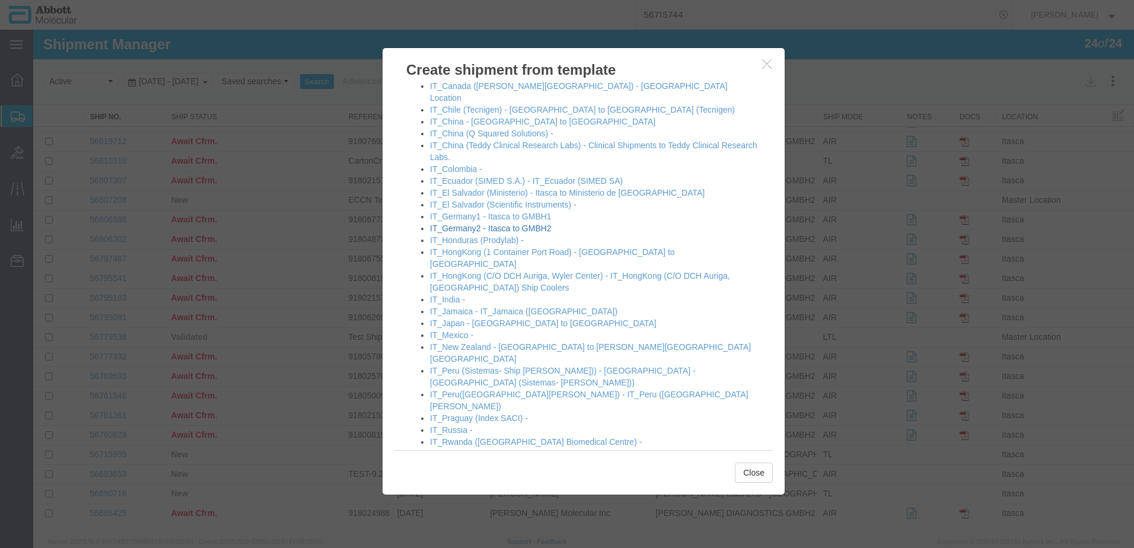
click at [476, 224] on link "IT_Germany2 - Itasca to GMBH2" at bounding box center [491, 228] width 122 height 9
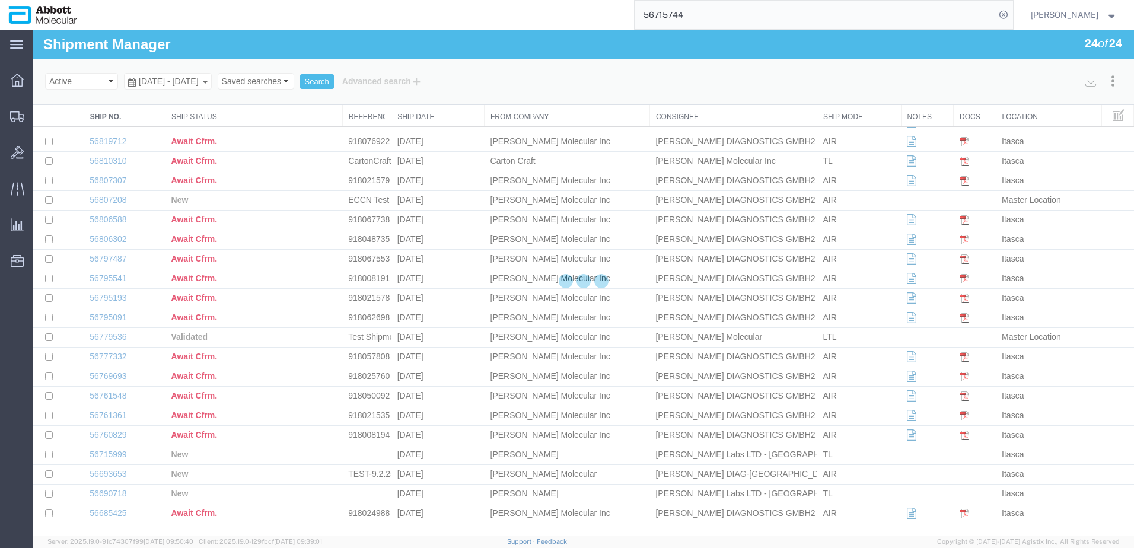
select select "48454"
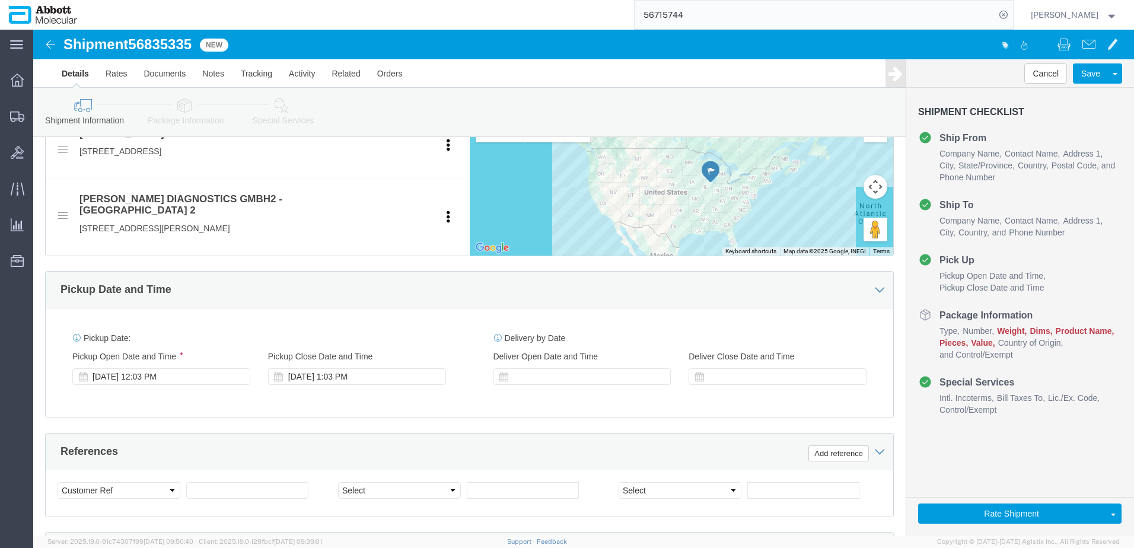
scroll to position [488, 0]
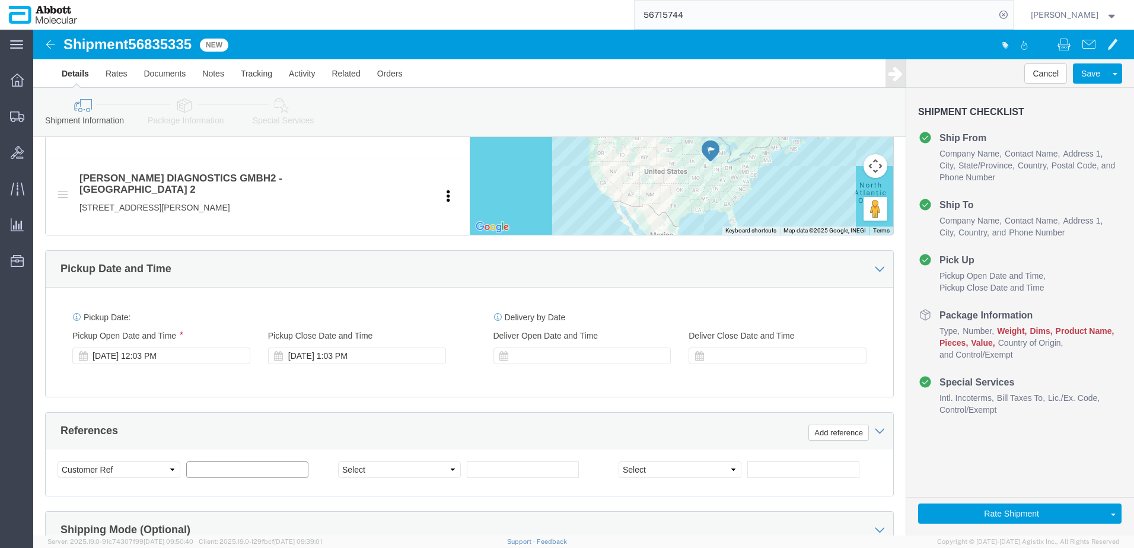
click input "text"
paste input "918060384"
type input "918060384"
select select "INVOICE"
paste input "918081213"
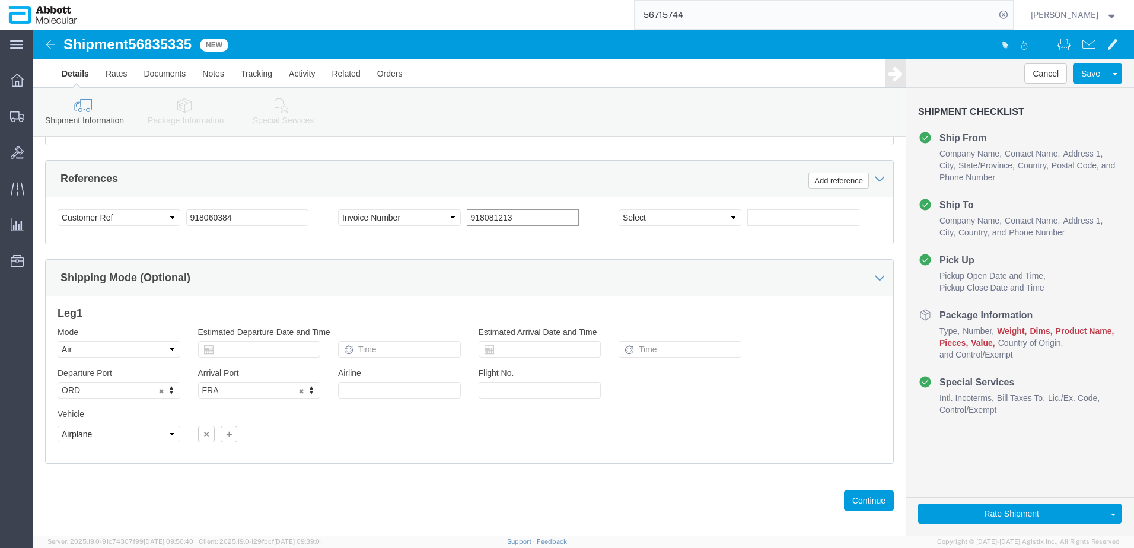
scroll to position [741, 0]
type input "918081213"
drag, startPoint x: 206, startPoint y: 176, endPoint x: 44, endPoint y: 194, distance: 163.6
click div "Select Account Type Activity ID Airline Appointment Number ASN Batch Request # …"
click button "Continue"
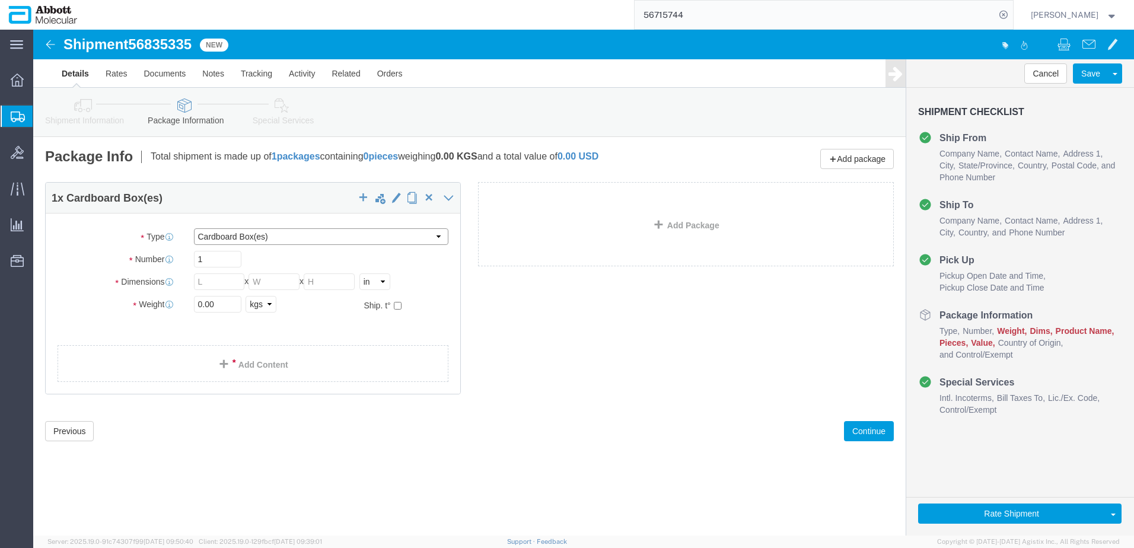
drag, startPoint x: 309, startPoint y: 203, endPoint x: 302, endPoint y: 207, distance: 8.2
click select "Select Box (B) Box (C) Box (D) Cardboard Box(es) Crate (Instrument) Crate(s) En…"
select select "PSST"
click select "Select Box (B) Box (C) Box (D) Cardboard Box(es) Crate (Instrument) Crate(s) En…"
drag, startPoint x: 154, startPoint y: 253, endPoint x: 78, endPoint y: 253, distance: 75.9
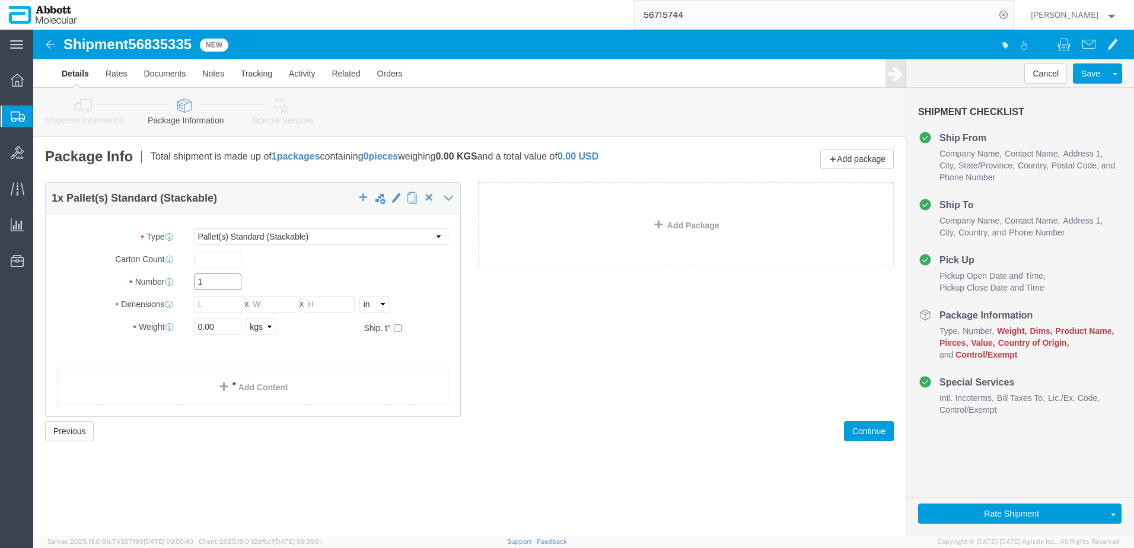
click div "Number 1"
type input "21"
type input "48"
type input "40"
type input "43"
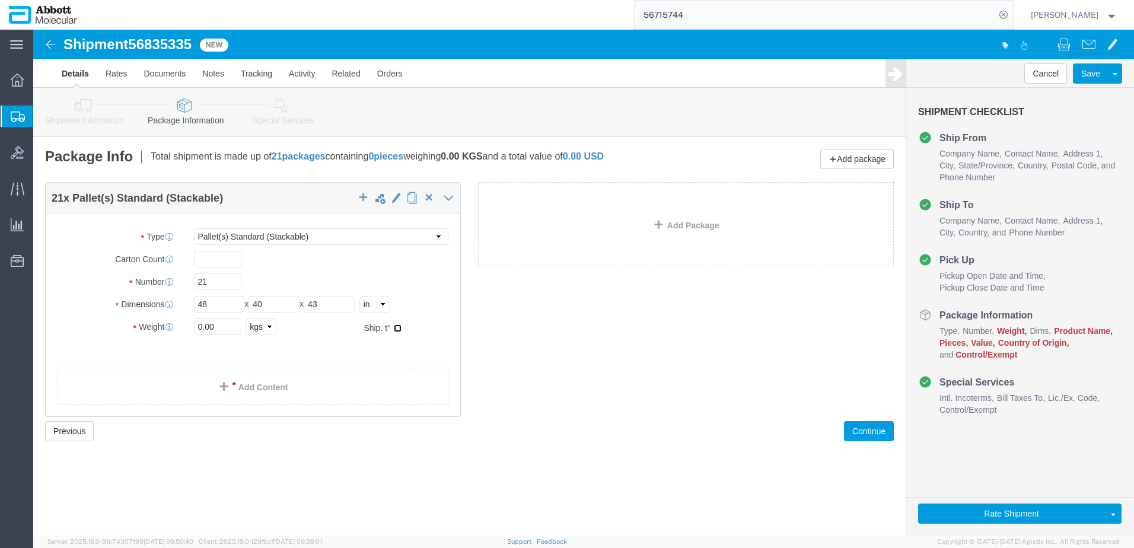
click input "checkbox"
checkbox input "true"
type input "AMBIENT"
click link "Add Package"
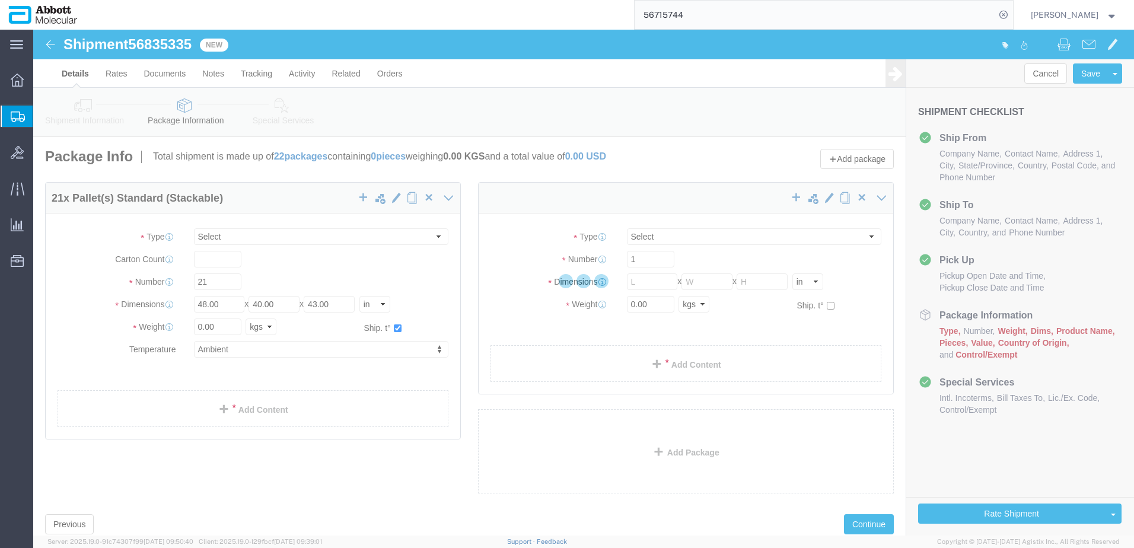
select select "PSST"
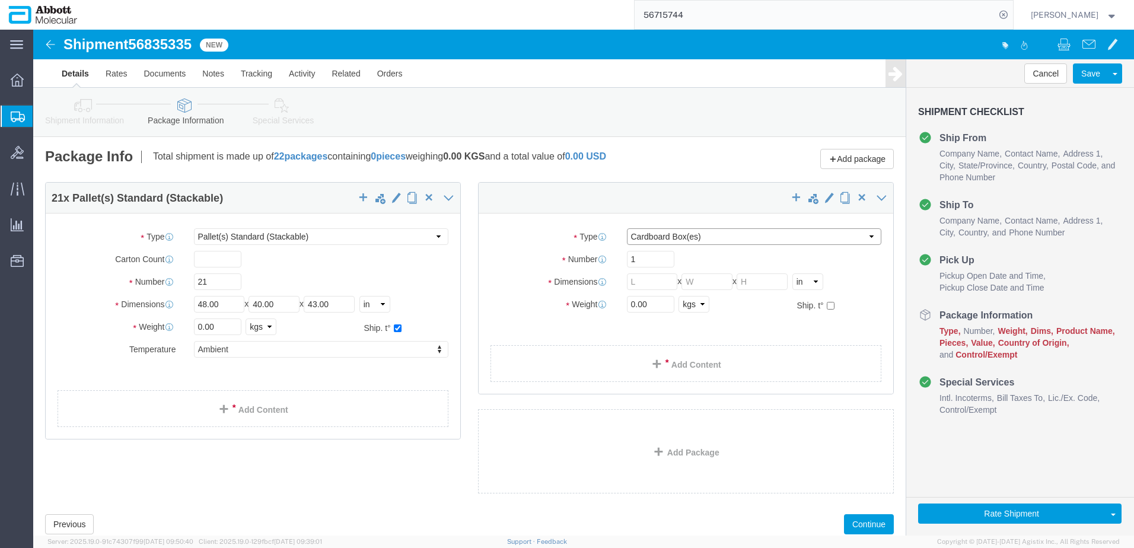
drag, startPoint x: 661, startPoint y: 204, endPoint x: 658, endPoint y: 216, distance: 12.2
click select "Select Box (B) Box (C) Box (D) Cardboard Box(es) Crate (Instrument) Crate(s) En…"
select select "PSST"
click select "Select Box (B) Box (C) Box (D) Cardboard Box(es) Crate (Instrument) Crate(s) En…"
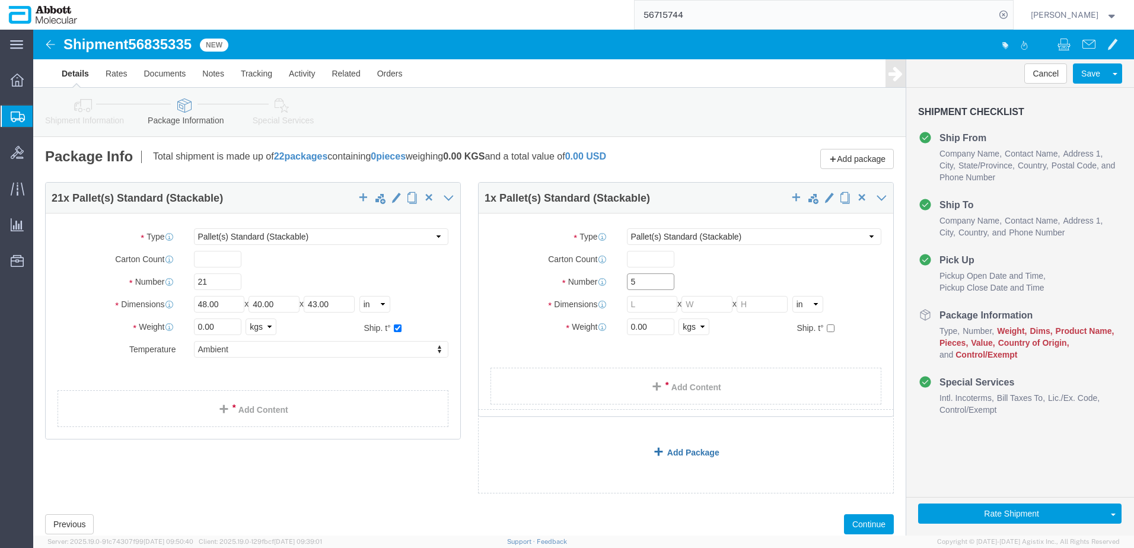
type input "5"
type input "48"
type input "40"
type input "50"
click input "checkbox"
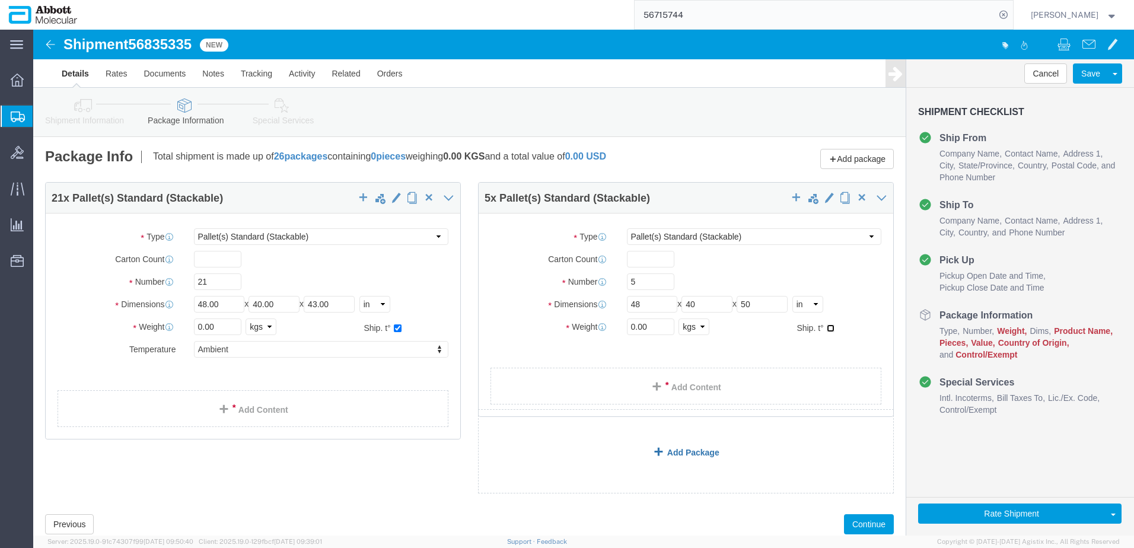
checkbox input "true"
type input "AMBIENT"
drag, startPoint x: 620, startPoint y: 301, endPoint x: 567, endPoint y: 302, distance: 53.4
click div "Weight 0.00 Select kgs lbs Ship. t°"
type input "675"
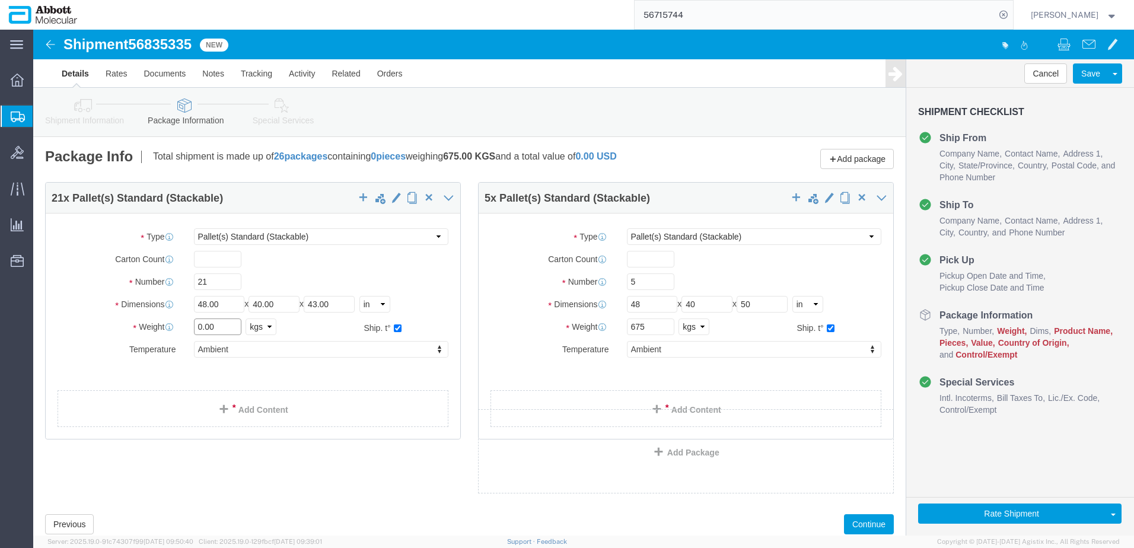
click input "0.00"
type input "2737"
click link "Add Content"
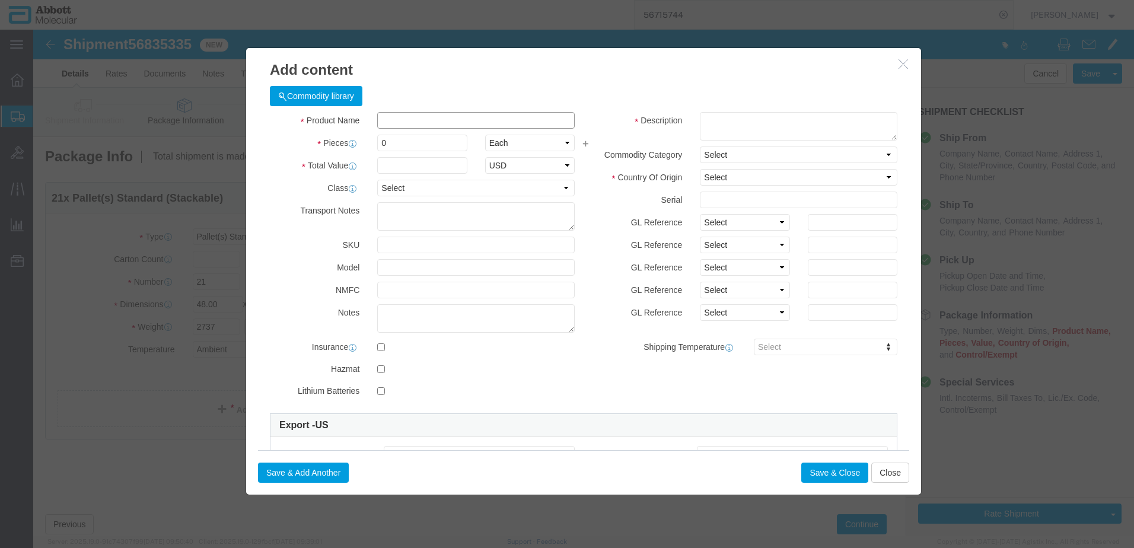
click input "text"
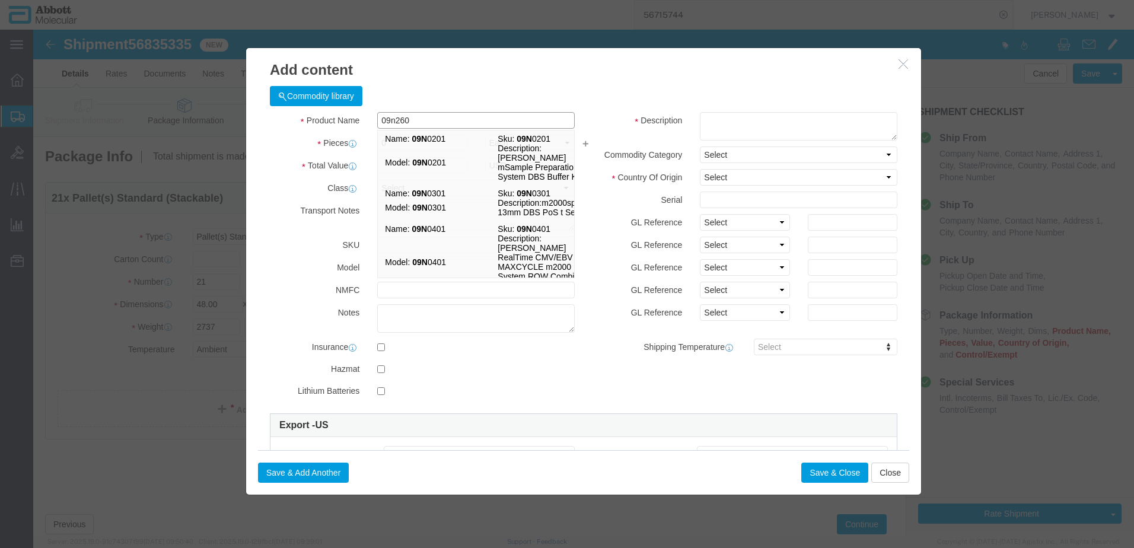
type input "09n2602"
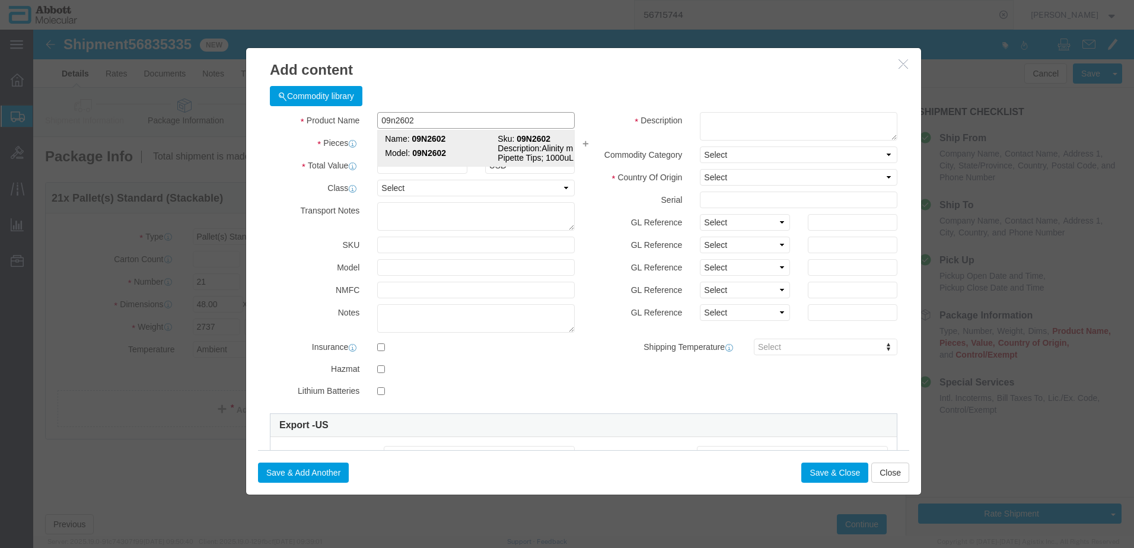
click strong "09N2602"
type input "1"
select select
select select "US"
type input "AMBIENT"
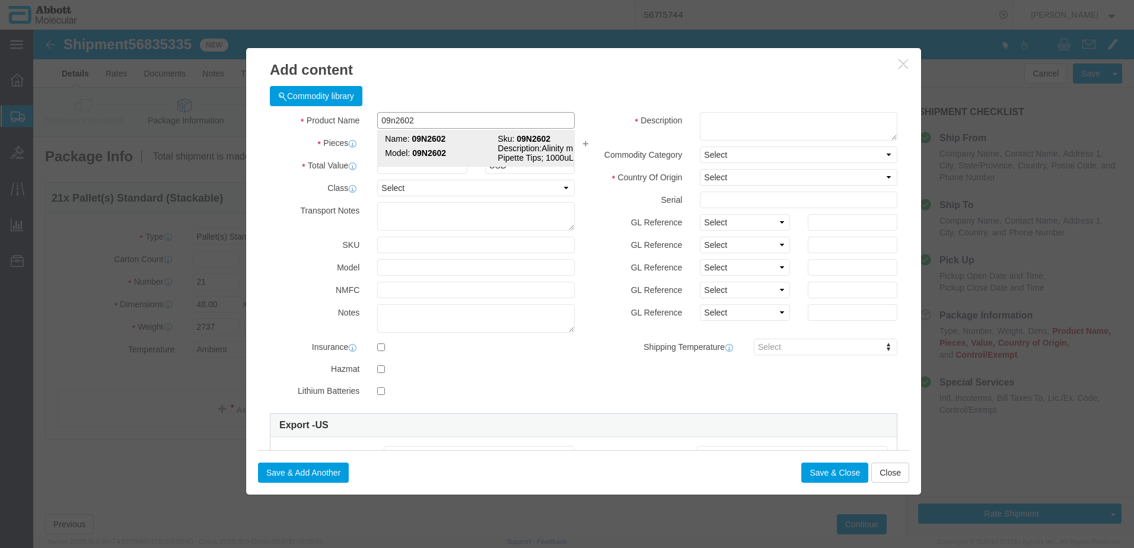
type input "8479909596"
select select "BIS"
checkbox input "false"
type input "09N2602"
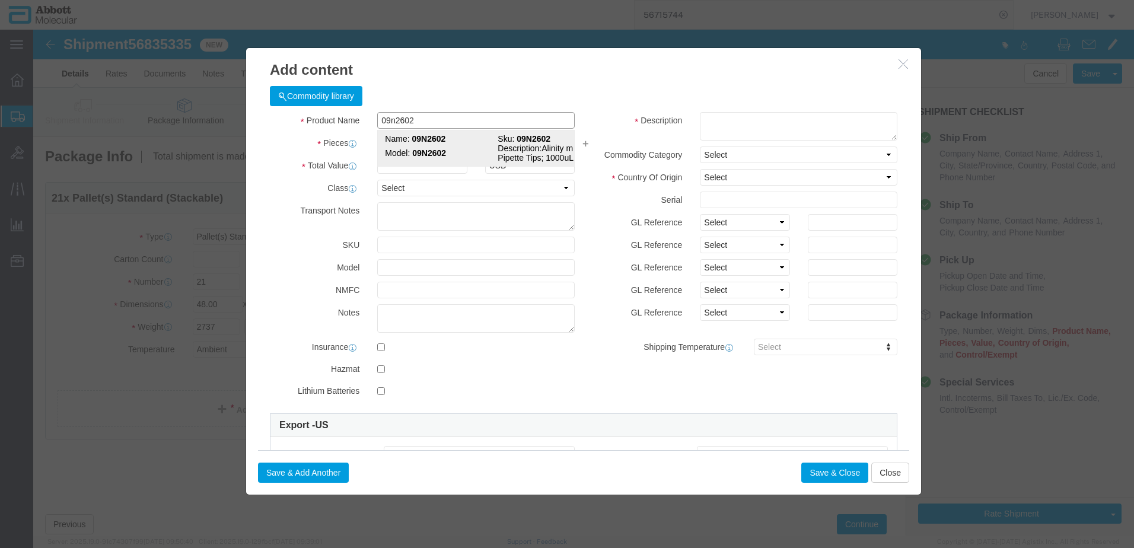
type input "09N2602"
type textarea "Alinity m Pipette Tips; 1000uL"
select select "NLR"
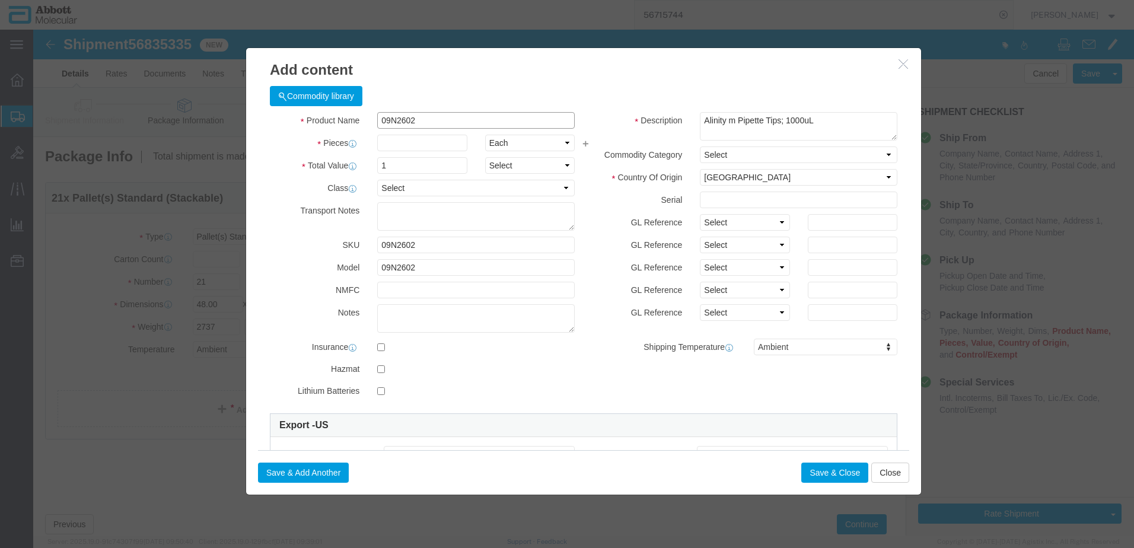
type input "09N2602"
type input "294"
click select "Select Account Type Activity ID Airline Appointment Number ASN Batch Number Bil…"
select select "BATCH_NUMBER"
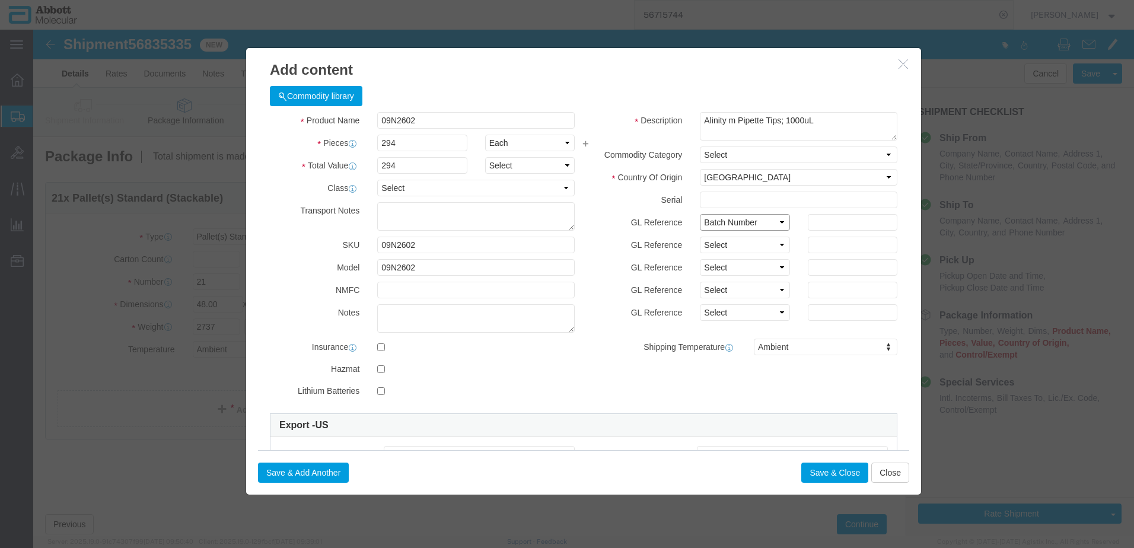
click select "Select Account Type Activity ID Airline Appointment Number ASN Batch Number Bil…"
type input "1189691"
click button "Save & Close"
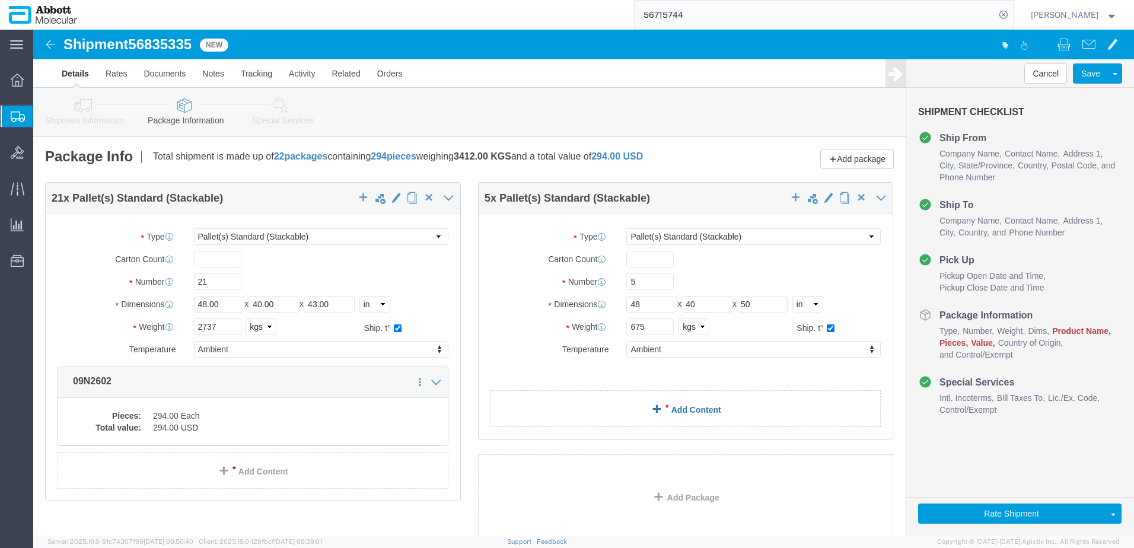
click link "Add Content"
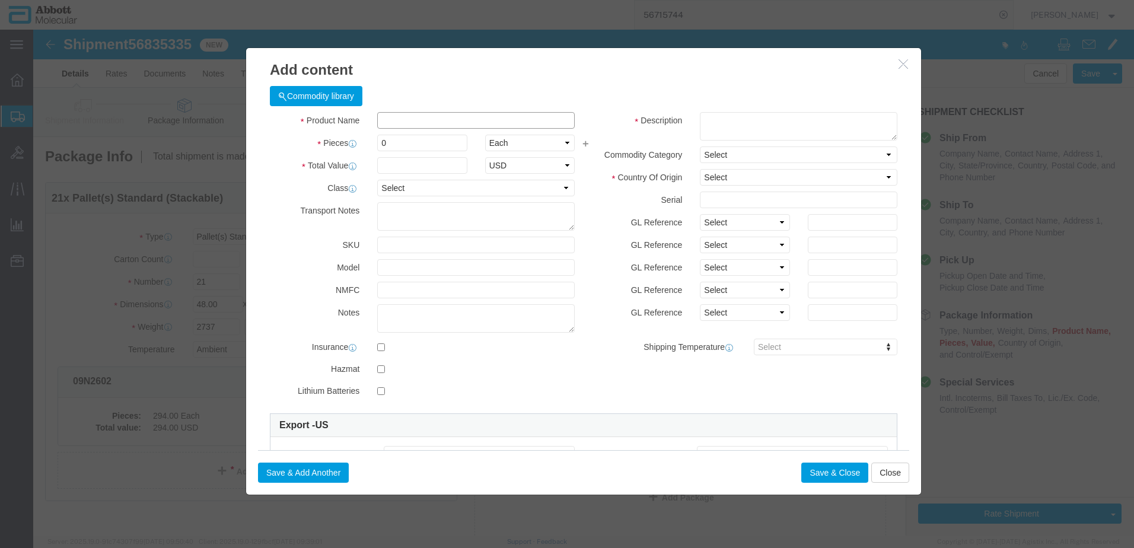
click input "text"
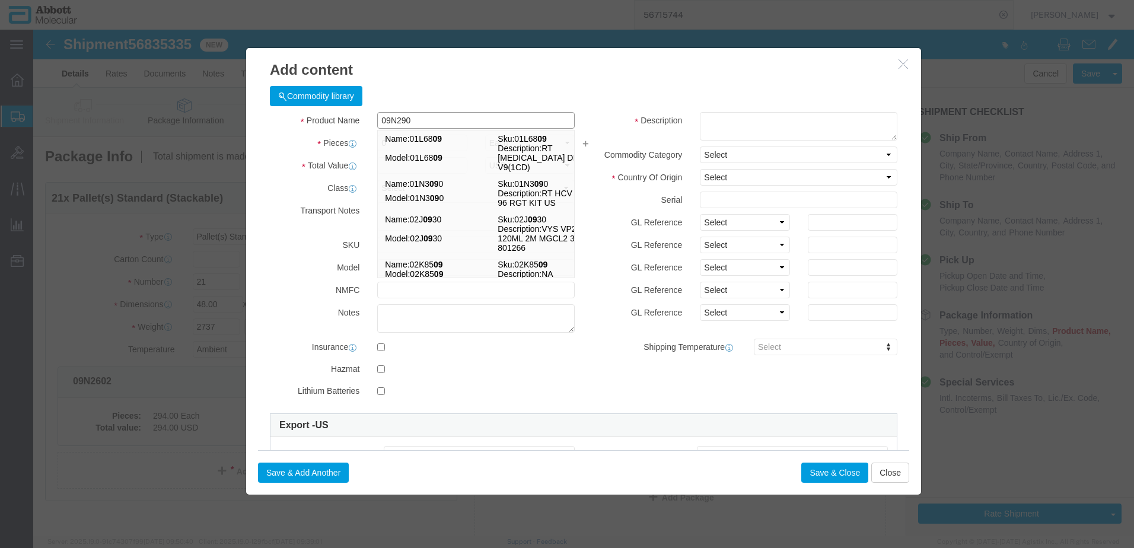
type input "09N2901"
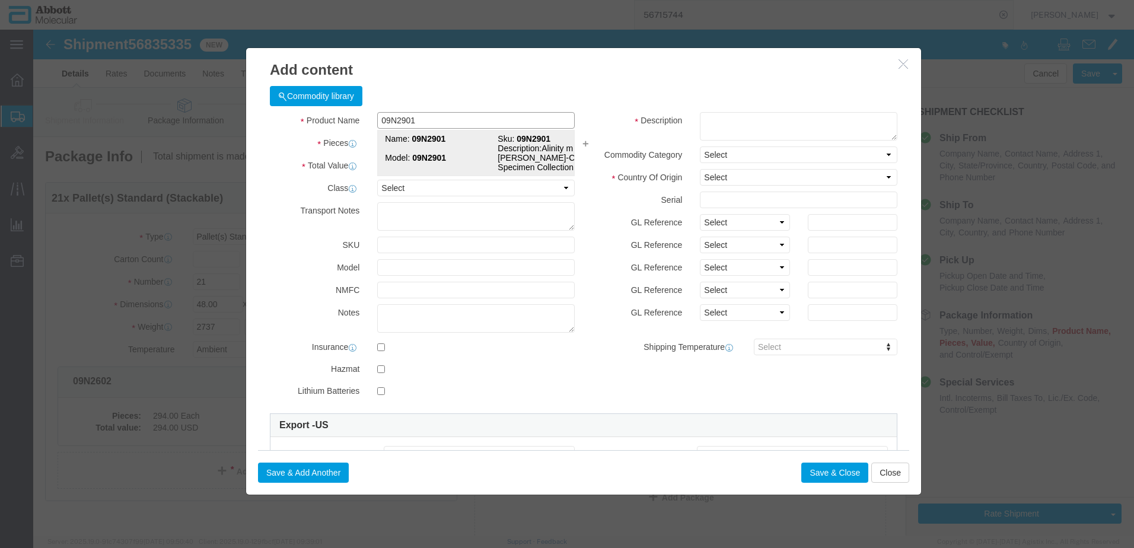
click strong "09N2901"
type input "1"
select select
select select "US"
type input "AMBIENT"
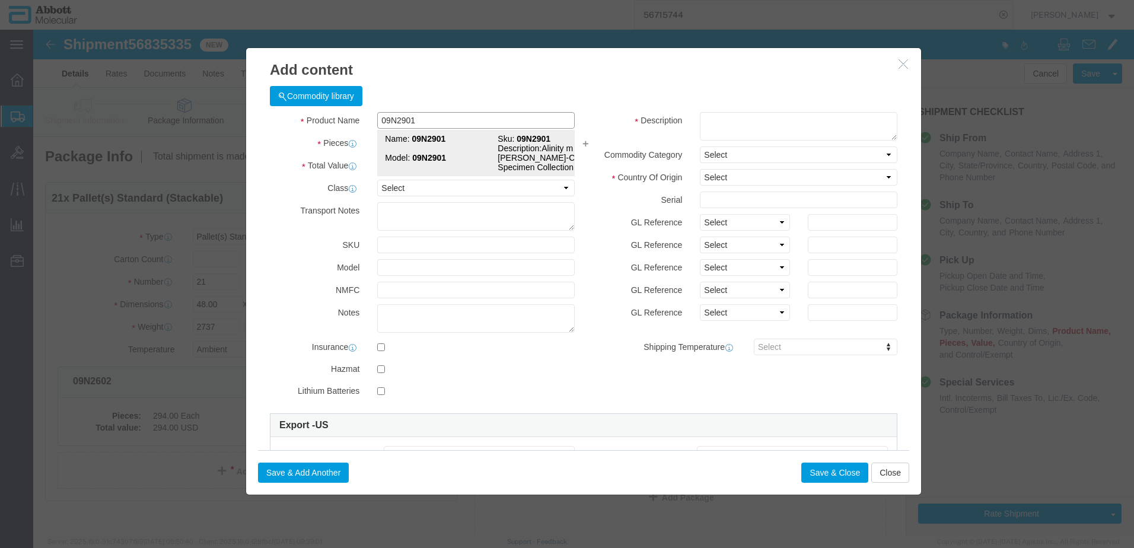
type input "3926909910"
select select "BIS"
checkbox input "false"
type input "09N2901"
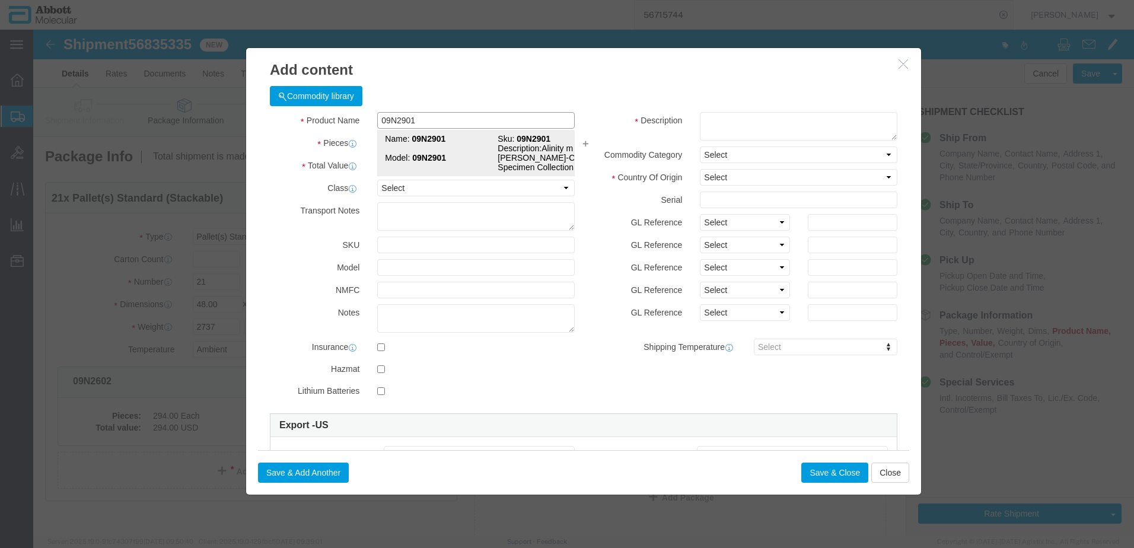
type input "09N2901"
type textarea "Alinity m [PERSON_NAME]-Collect Specimen Collection Kit"
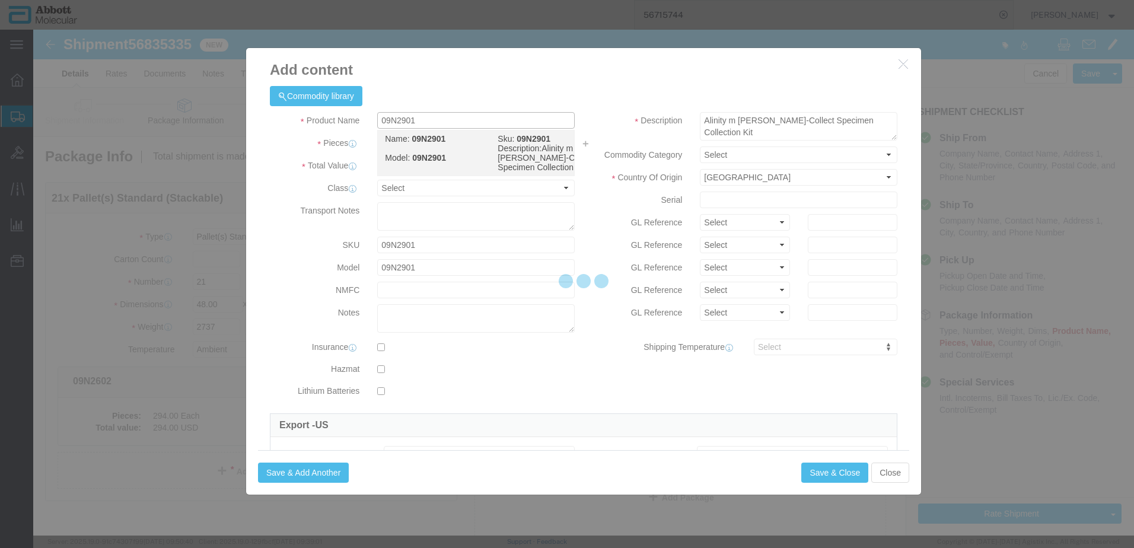
select select "NLR"
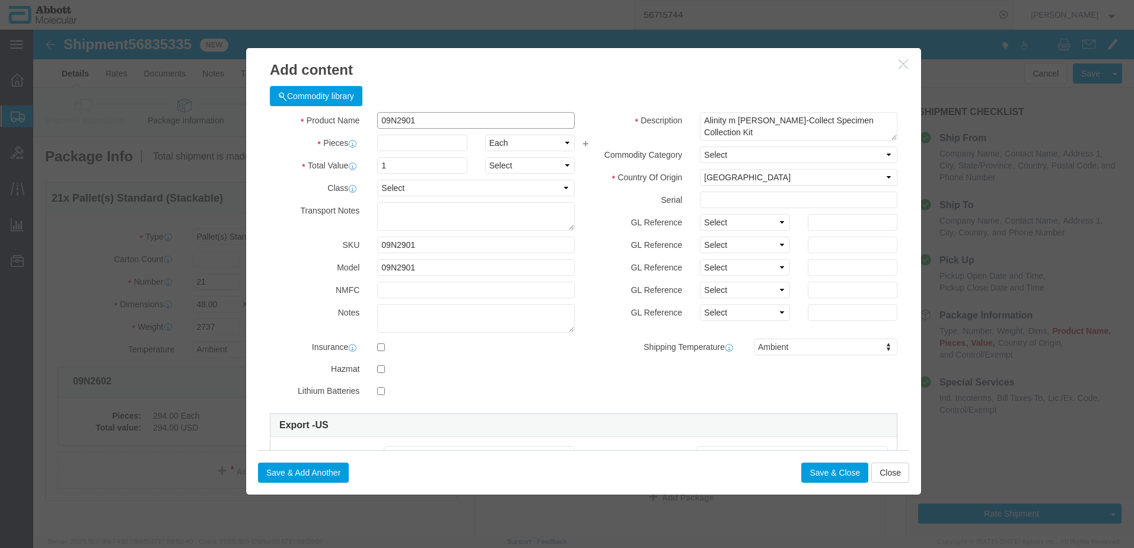
type input "09N2901"
type input "60"
click select "Select Account Type Activity ID Airline Appointment Number ASN Batch Number Bil…"
select select "BATCH_NUMBER"
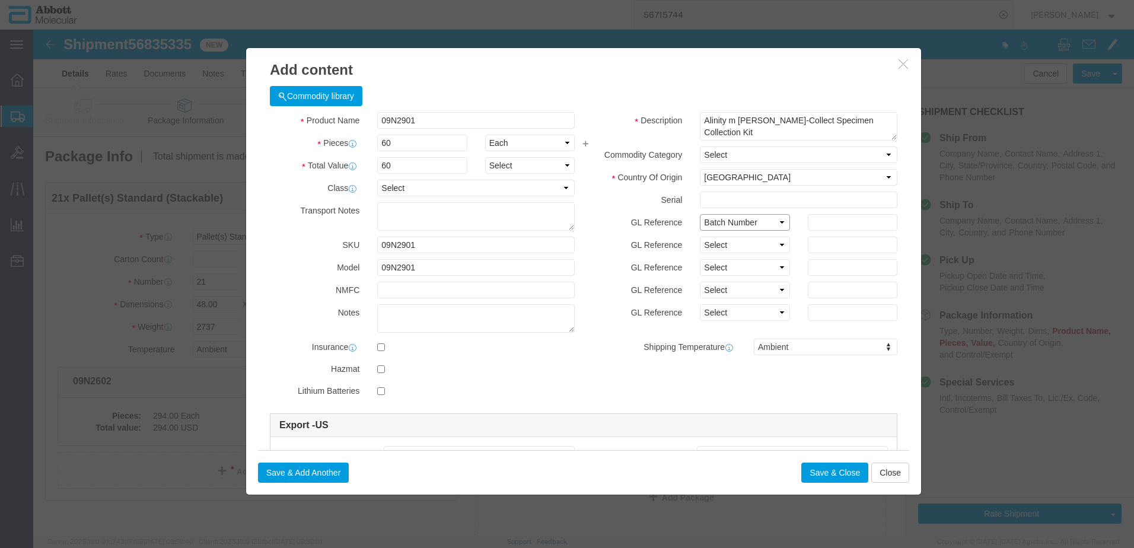
click select "Select Account Type Activity ID Airline Appointment Number ASN Batch Number Bil…"
type input "ALB137"
click button "Save & Close"
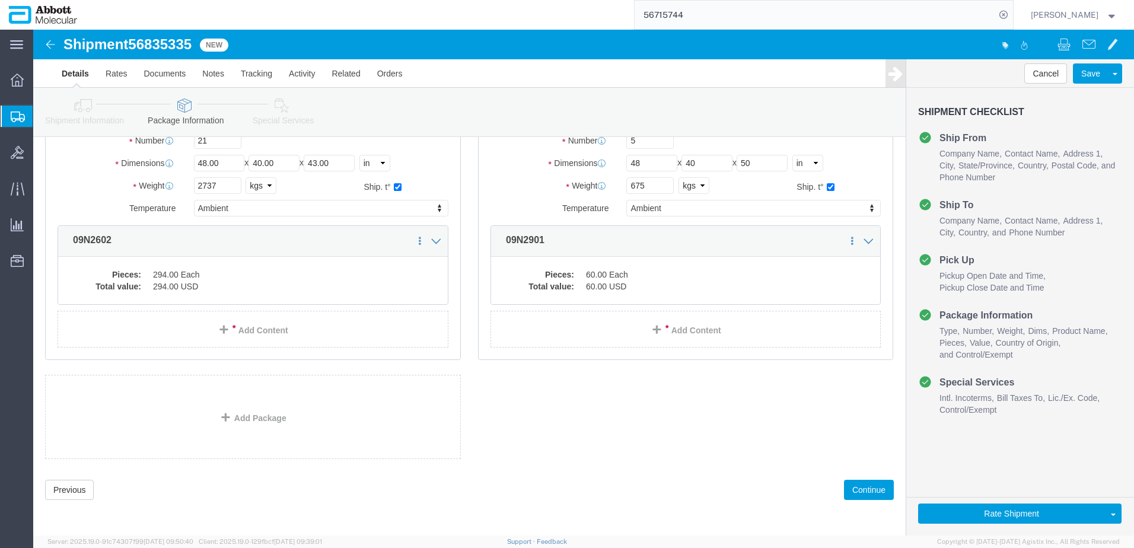
scroll to position [142, 0]
click button "Continue"
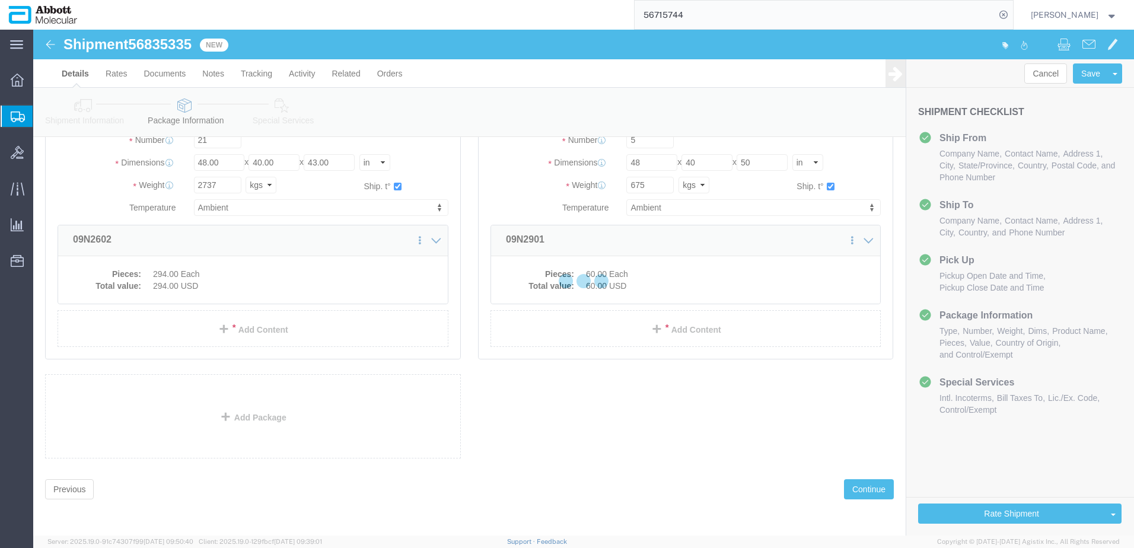
scroll to position [1784, 0]
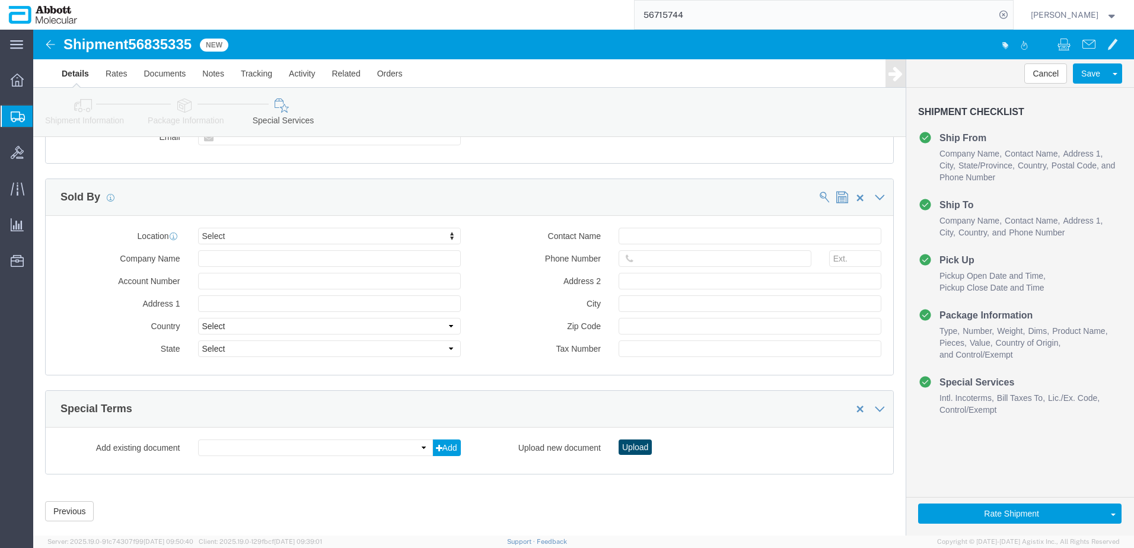
click button "Upload"
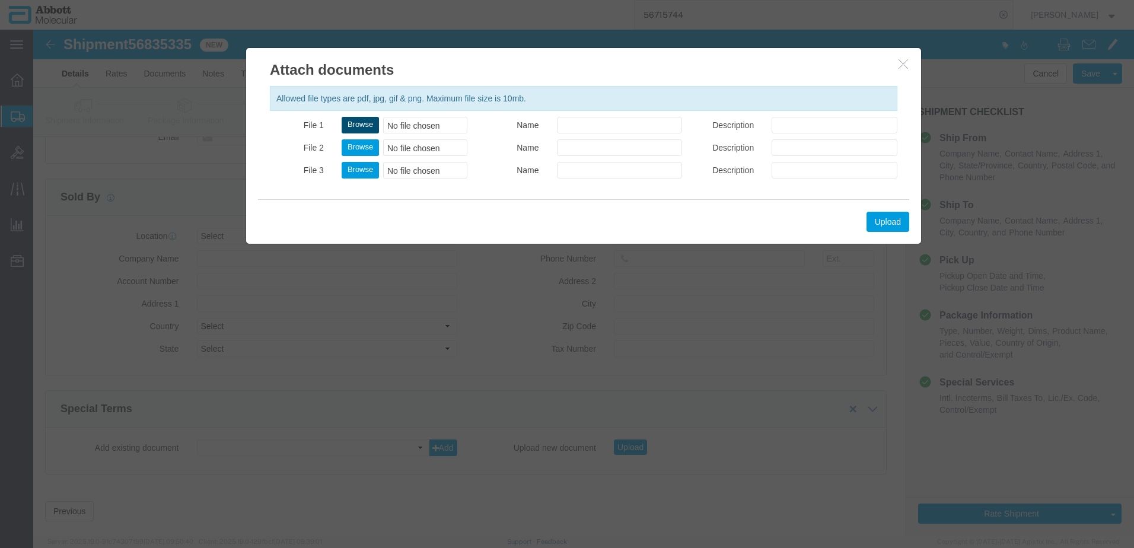
click button "Browse"
type input "C:\fakepath\918060384 SLI [PERSON_NAME].pdf"
click button "Upload"
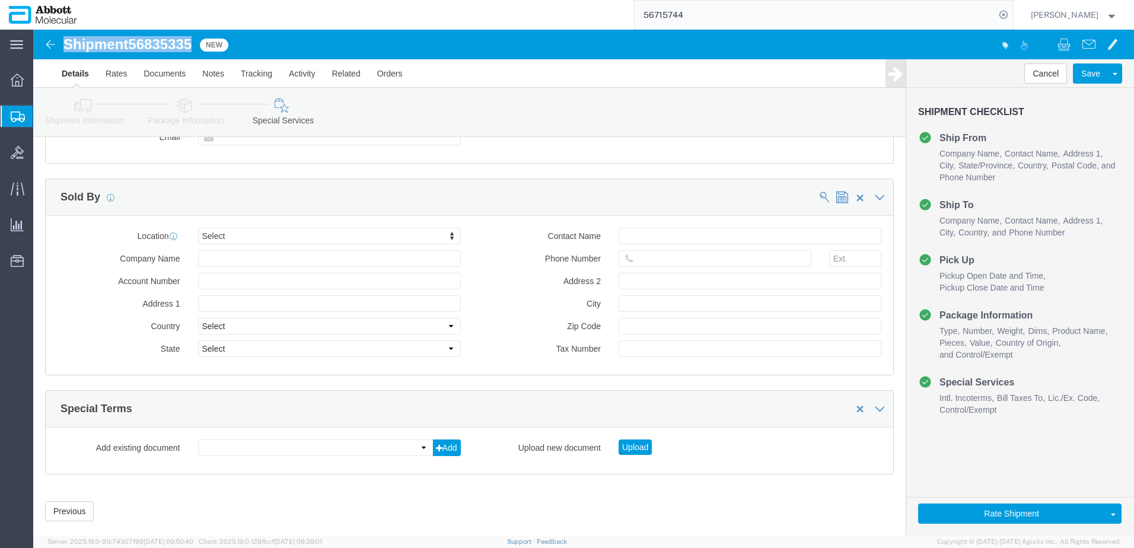
drag, startPoint x: 33, startPoint y: 17, endPoint x: 162, endPoint y: 17, distance: 129.3
click div "Shipment 56835335 New"
copy h1 "Shipment 56835335"
click button "Rate Shipment"
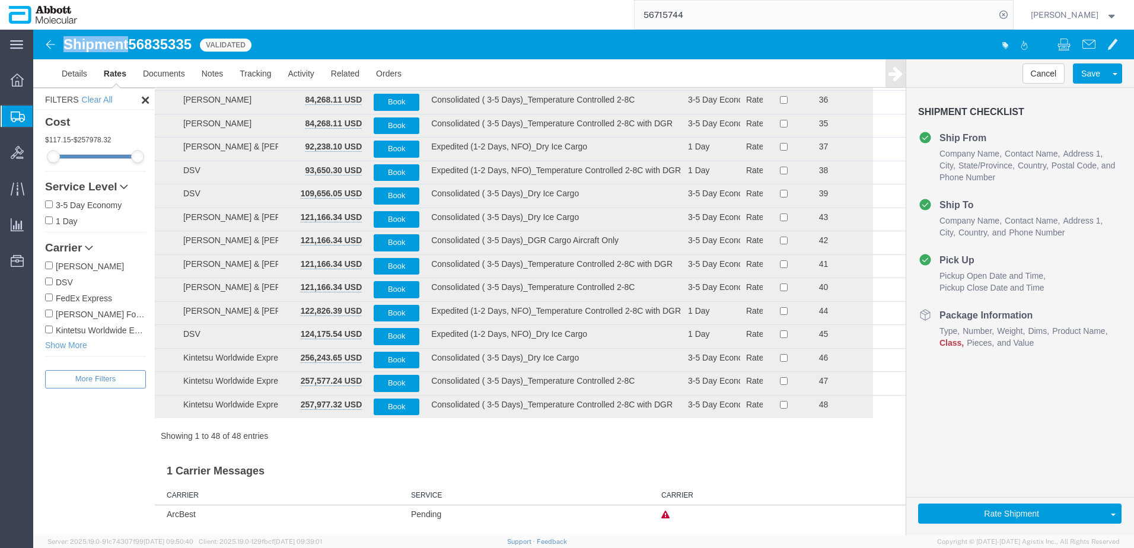
scroll to position [840, 0]
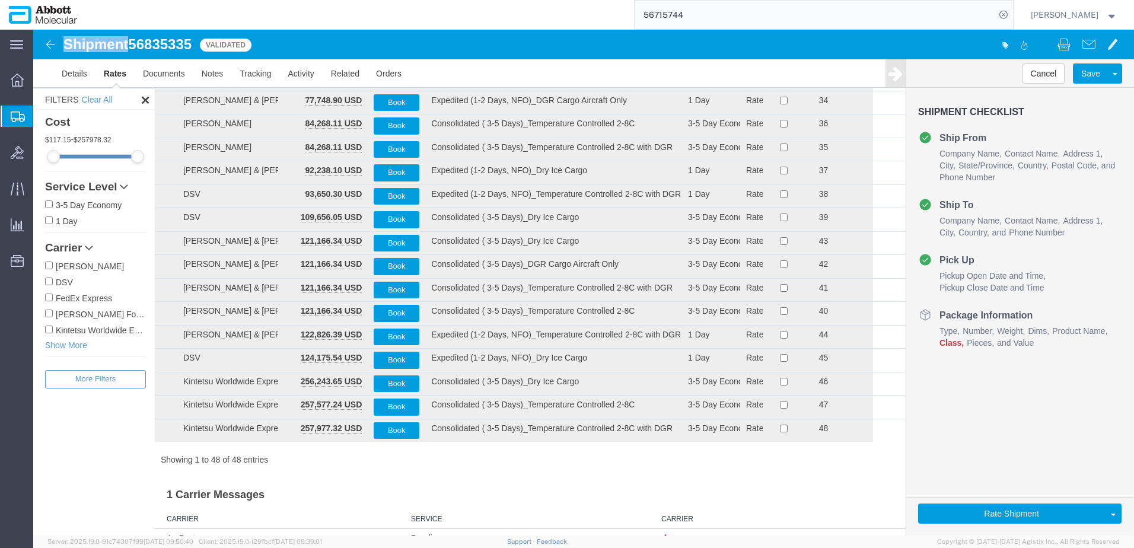
click at [50, 314] on input "[PERSON_NAME] Forwarding Worldwide" at bounding box center [49, 314] width 8 height 8
checkbox input "true"
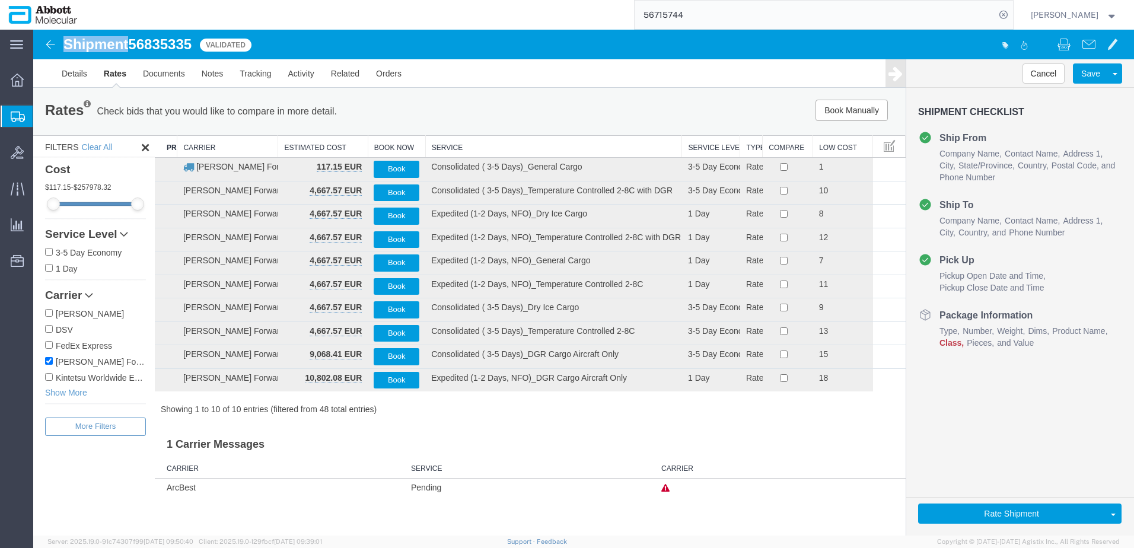
click at [464, 146] on th "Service" at bounding box center [553, 147] width 257 height 22
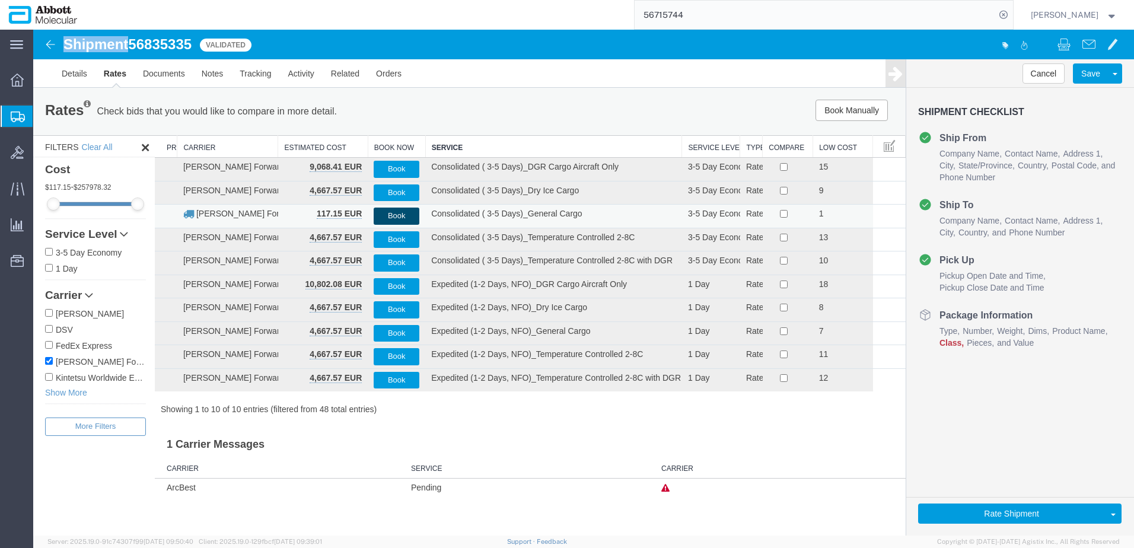
click at [391, 213] on button "Book" at bounding box center [397, 216] width 46 height 17
